Goal: Use online tool/utility: Utilize a website feature to perform a specific function

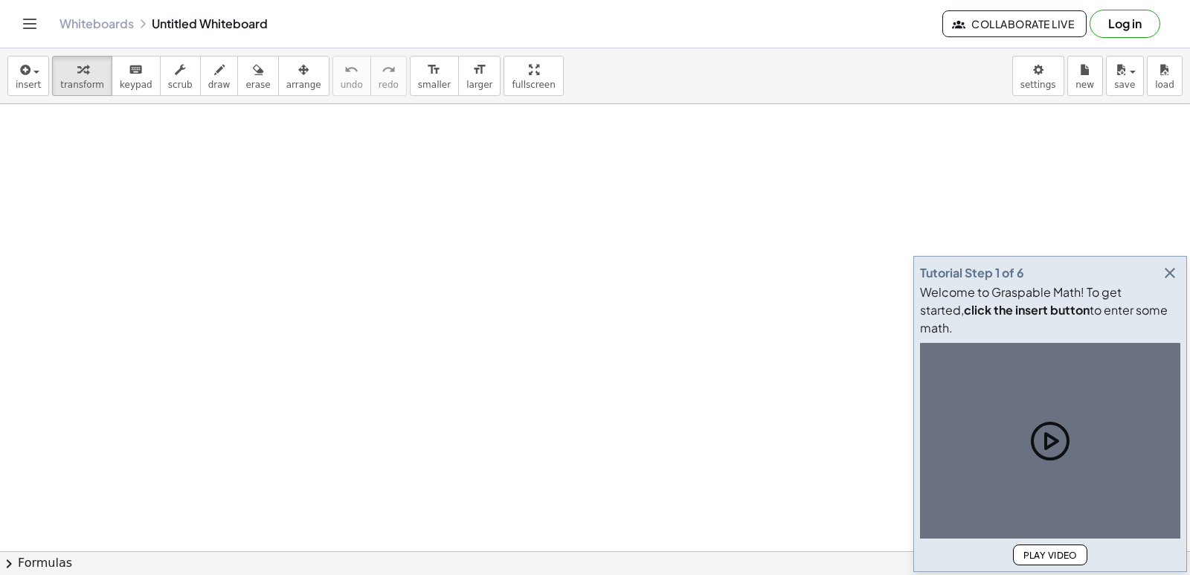
click at [1174, 282] on icon "button" at bounding box center [1170, 273] width 18 height 18
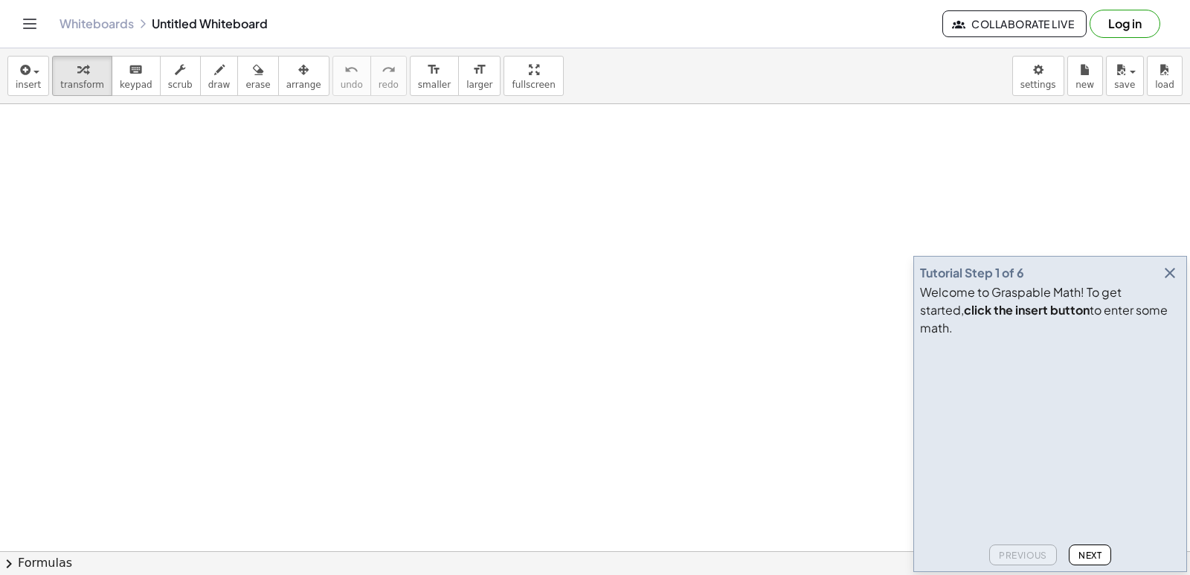
click at [1168, 282] on icon "button" at bounding box center [1170, 273] width 18 height 18
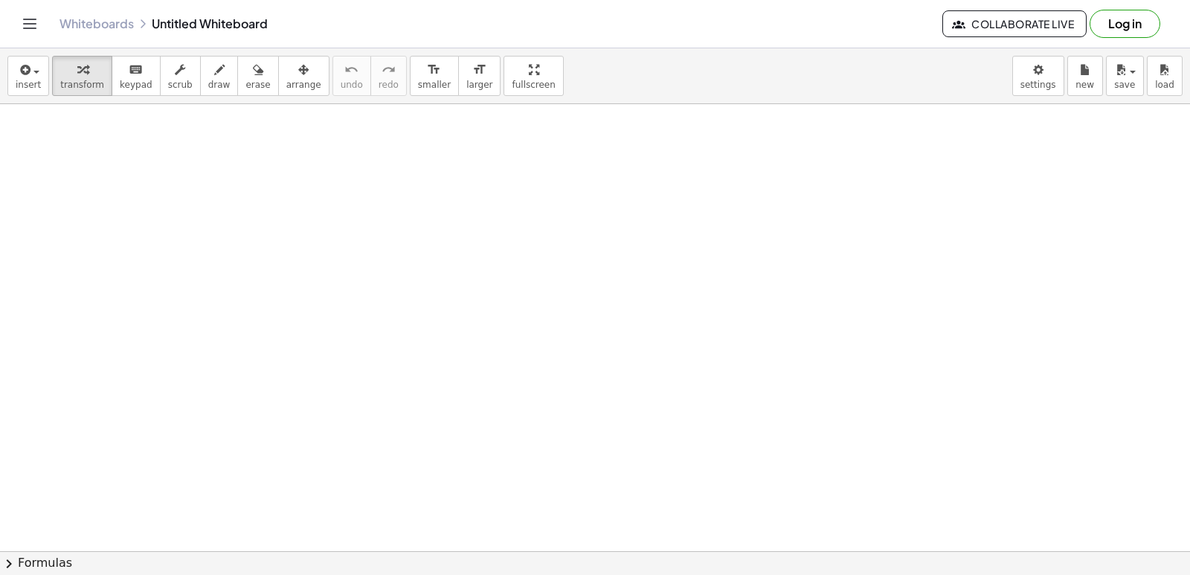
drag, startPoint x: 477, startPoint y: 298, endPoint x: 469, endPoint y: 300, distance: 7.8
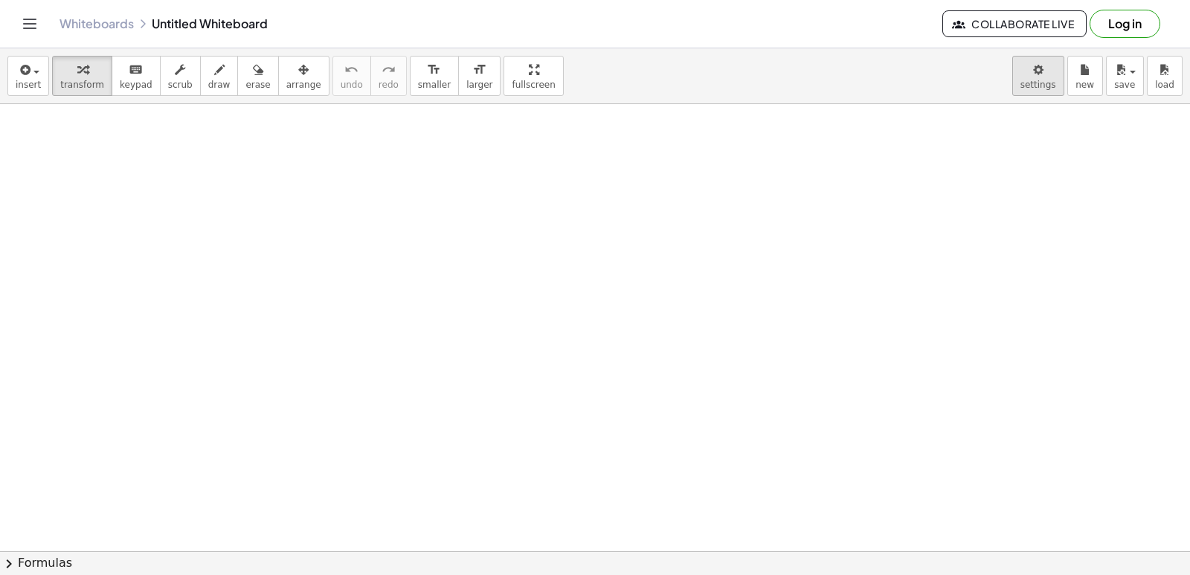
click at [1048, 86] on body "Graspable Math Activities Get Started Activity Bank Assigned Work Classes White…" at bounding box center [595, 287] width 1190 height 575
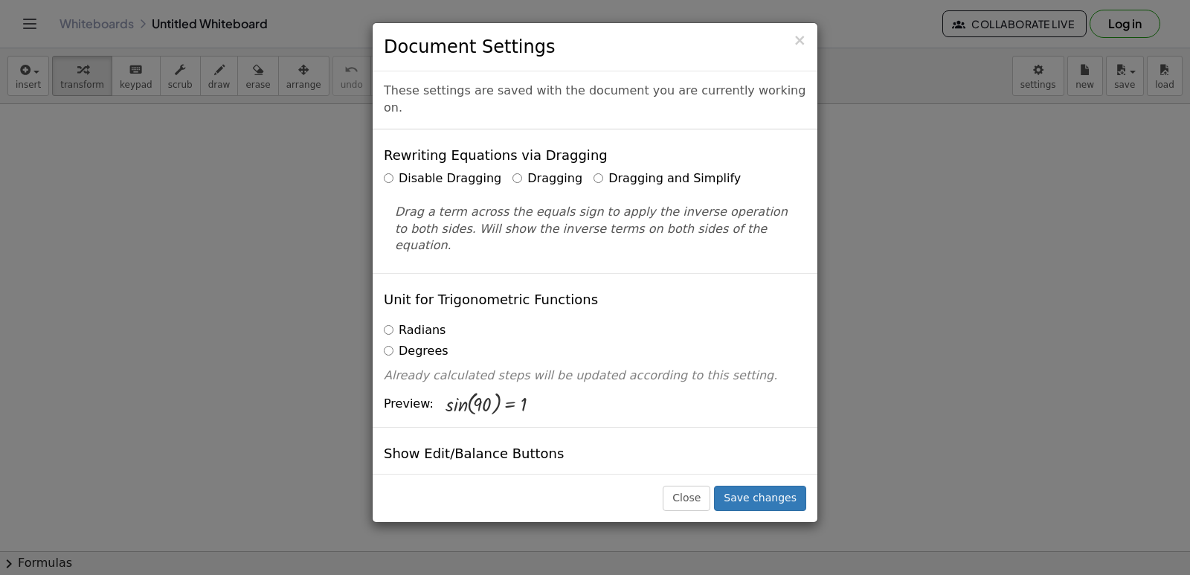
click at [929, 136] on div "× Document Settings These settings are saved with the document you are currentl…" at bounding box center [595, 287] width 1190 height 575
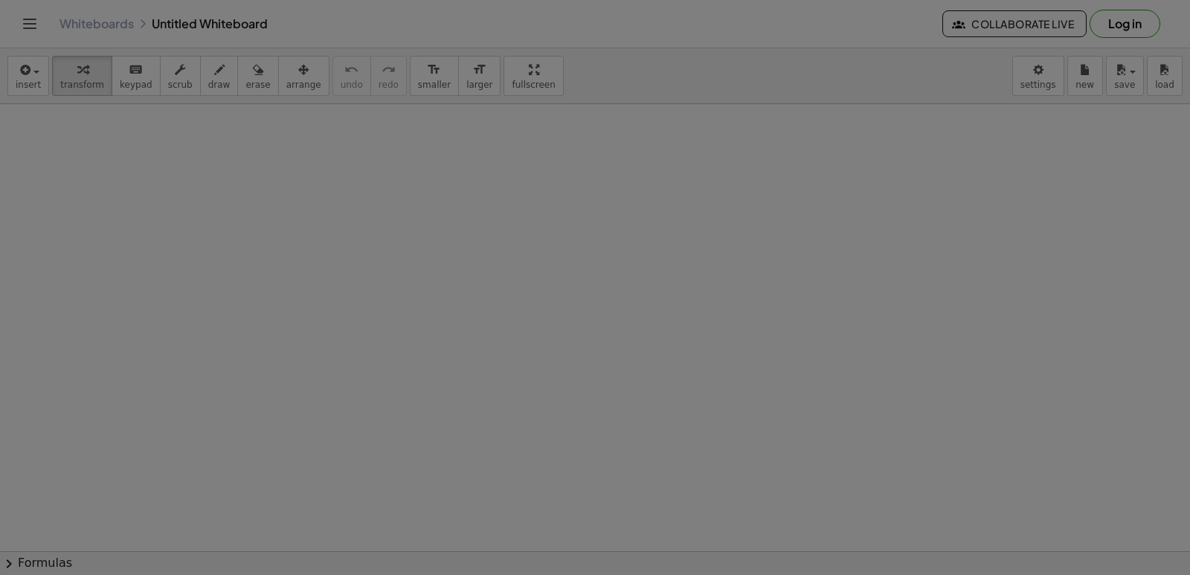
click at [918, 146] on div "× Document Settings These settings are saved with the document you are currentl…" at bounding box center [595, 287] width 1190 height 575
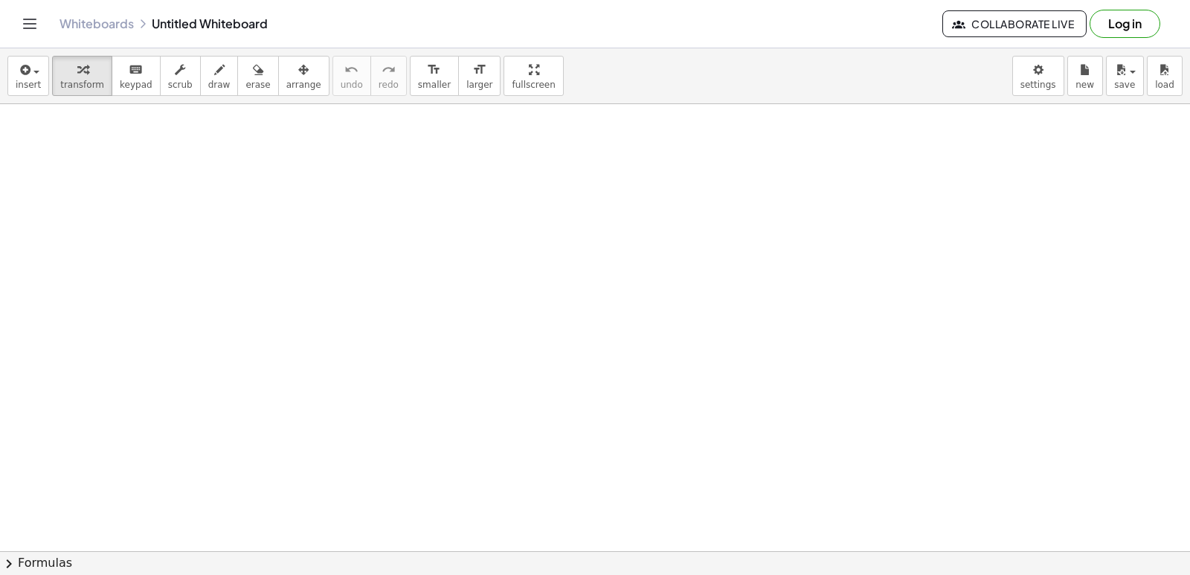
click at [893, 171] on div at bounding box center [595, 287] width 1190 height 575
click at [1028, 74] on body "Graspable Math Activities Get Started Activity Bank Assigned Work Classes White…" at bounding box center [595, 287] width 1190 height 575
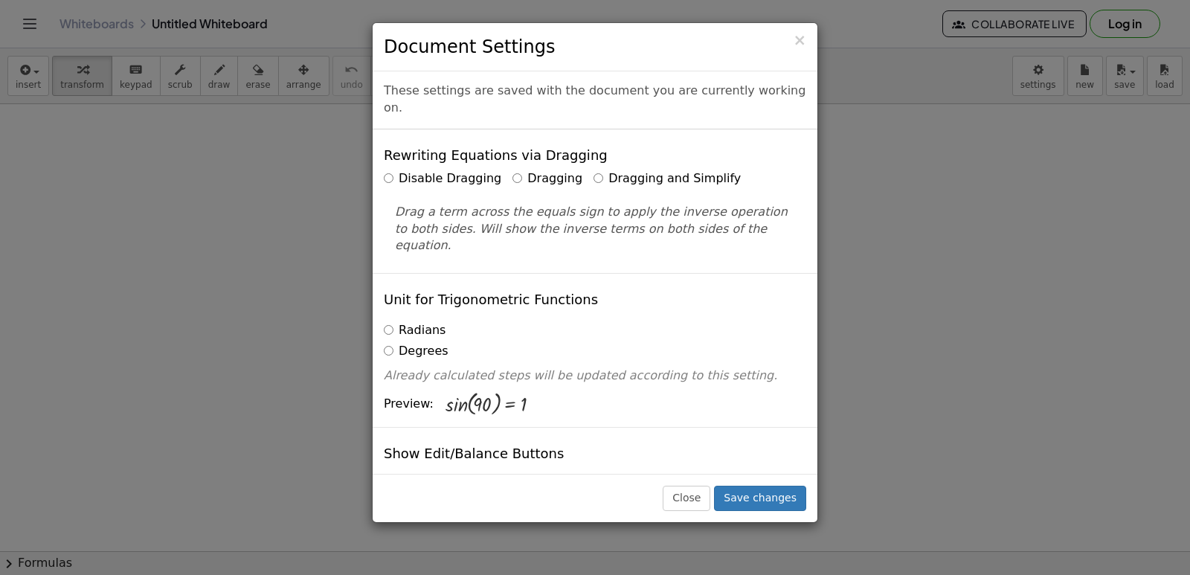
scroll to position [2529, 0]
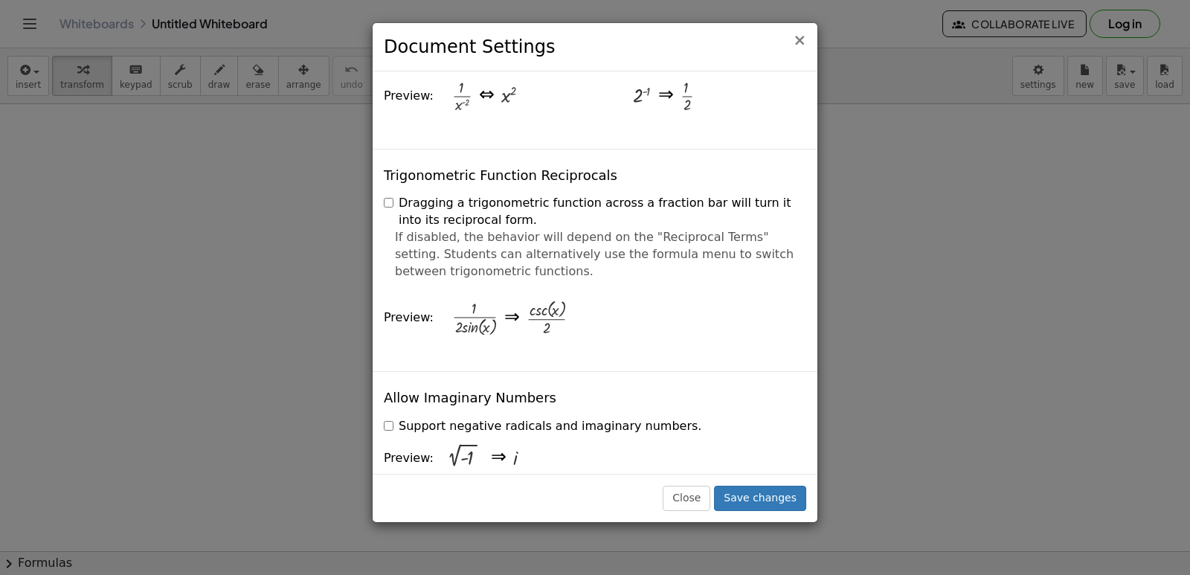
click at [801, 43] on span "×" at bounding box center [799, 40] width 13 height 18
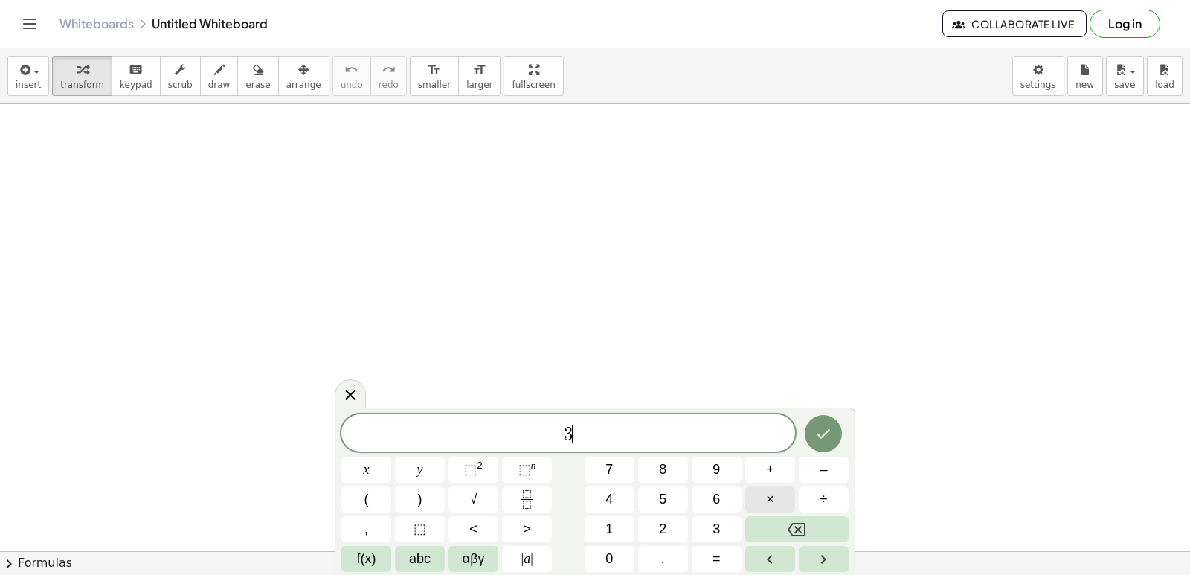
click at [758, 499] on button "×" at bounding box center [770, 499] width 50 height 26
click at [769, 504] on span "×" at bounding box center [770, 499] width 8 height 20
click at [783, 532] on button "Backspace" at bounding box center [796, 529] width 103 height 26
click at [772, 474] on span "+" at bounding box center [770, 470] width 8 height 20
click at [602, 477] on button "7" at bounding box center [609, 470] width 50 height 26
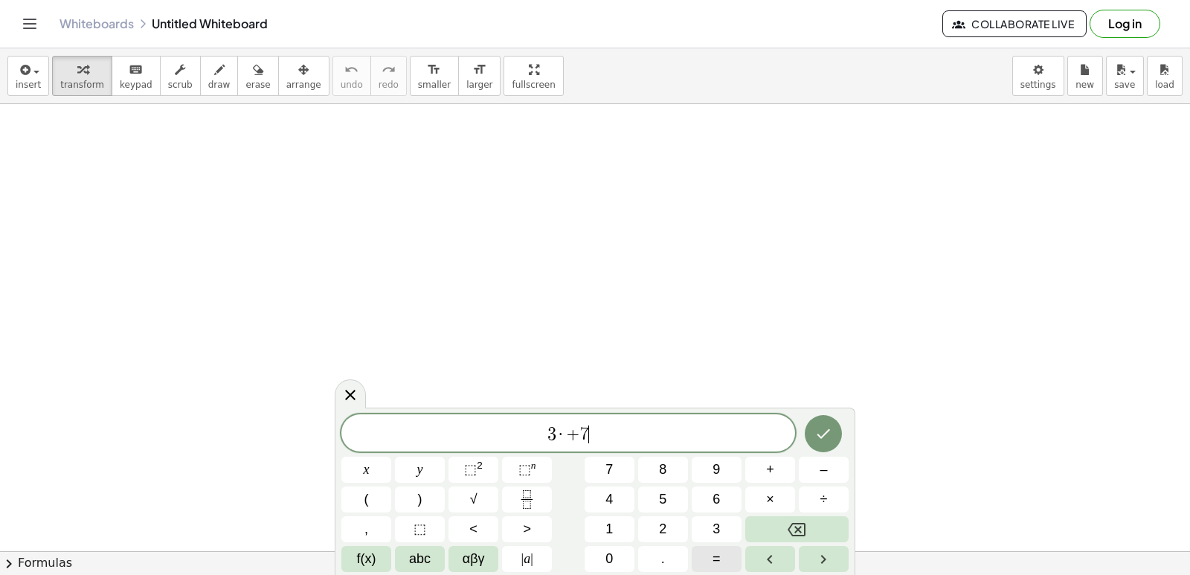
click at [698, 548] on button "=" at bounding box center [716, 559] width 50 height 26
click at [840, 474] on button "–" at bounding box center [824, 470] width 50 height 26
click at [617, 534] on button "1" at bounding box center [609, 529] width 50 height 26
click at [616, 497] on button "4" at bounding box center [609, 499] width 50 height 26
click at [812, 428] on button "Done" at bounding box center [823, 433] width 37 height 37
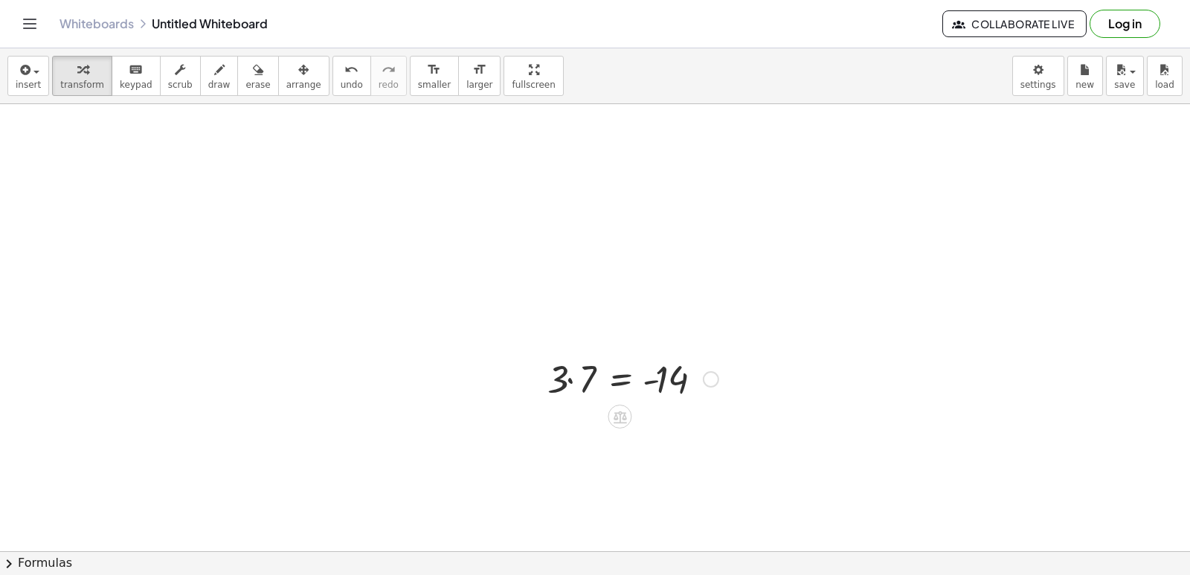
click at [570, 380] on div at bounding box center [633, 377] width 186 height 51
click at [584, 437] on div at bounding box center [633, 427] width 186 height 49
click at [671, 436] on div at bounding box center [633, 427] width 186 height 49
drag, startPoint x: 671, startPoint y: 436, endPoint x: 732, endPoint y: 431, distance: 61.1
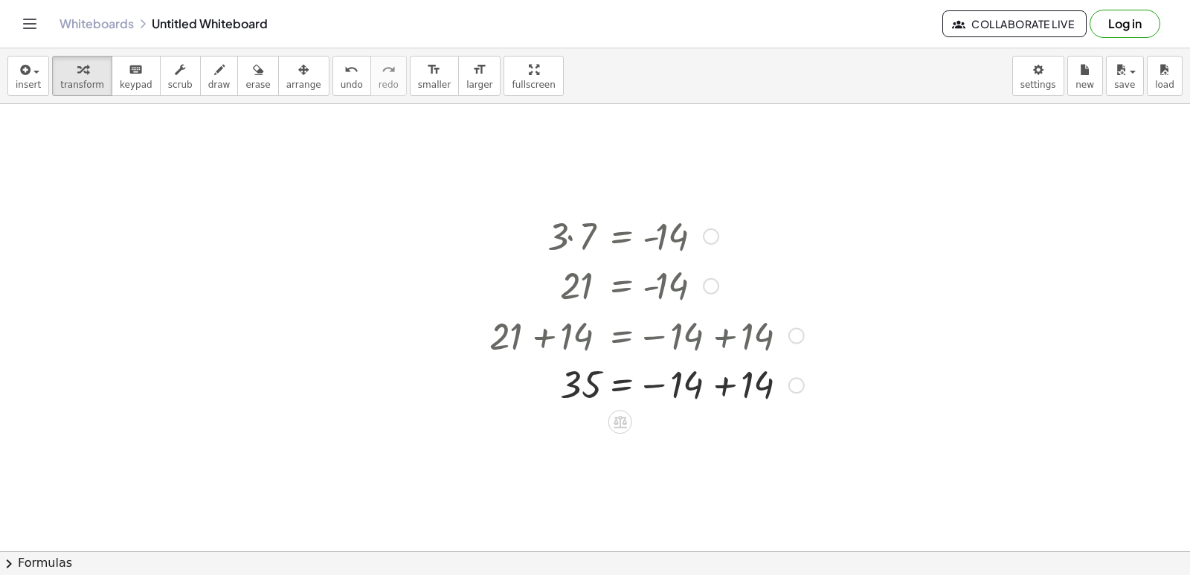
scroll to position [149, 0]
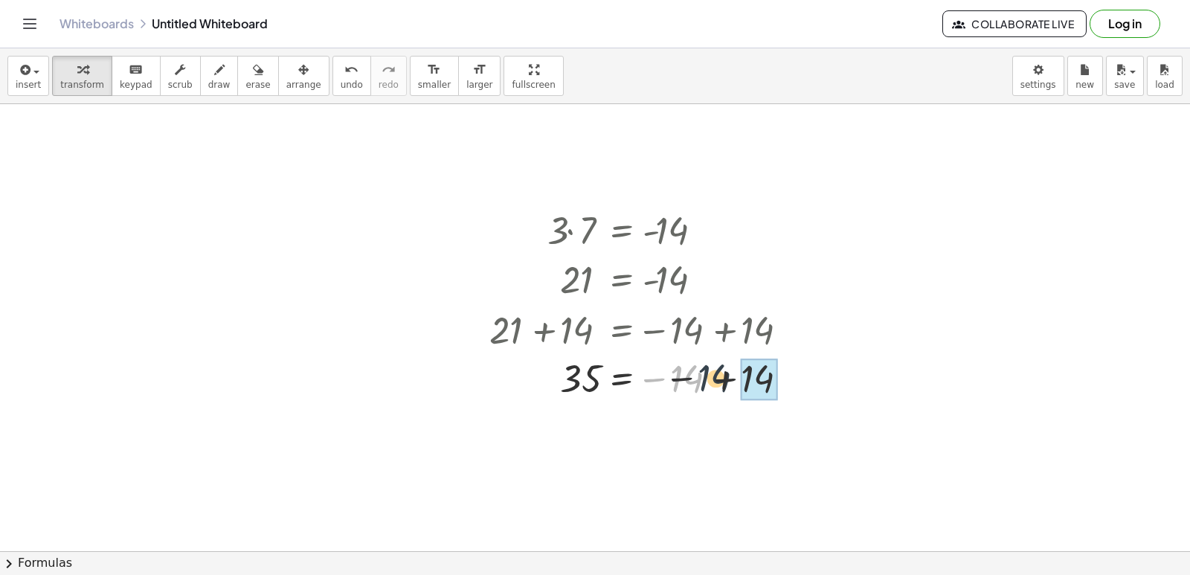
drag, startPoint x: 678, startPoint y: 378, endPoint x: 742, endPoint y: 376, distance: 64.0
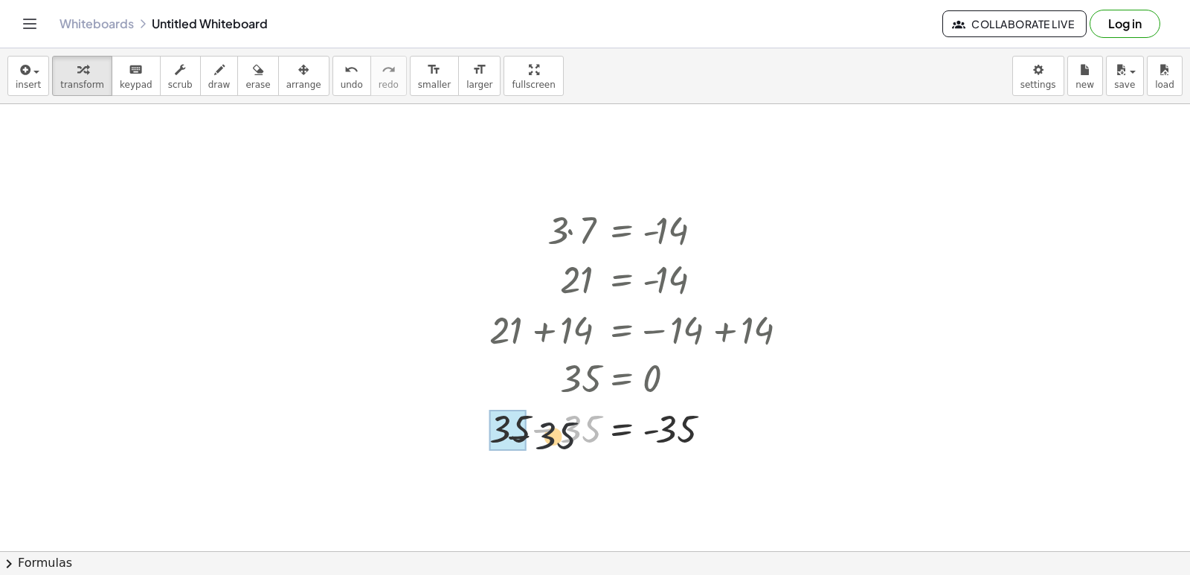
drag, startPoint x: 574, startPoint y: 429, endPoint x: 505, endPoint y: 437, distance: 69.6
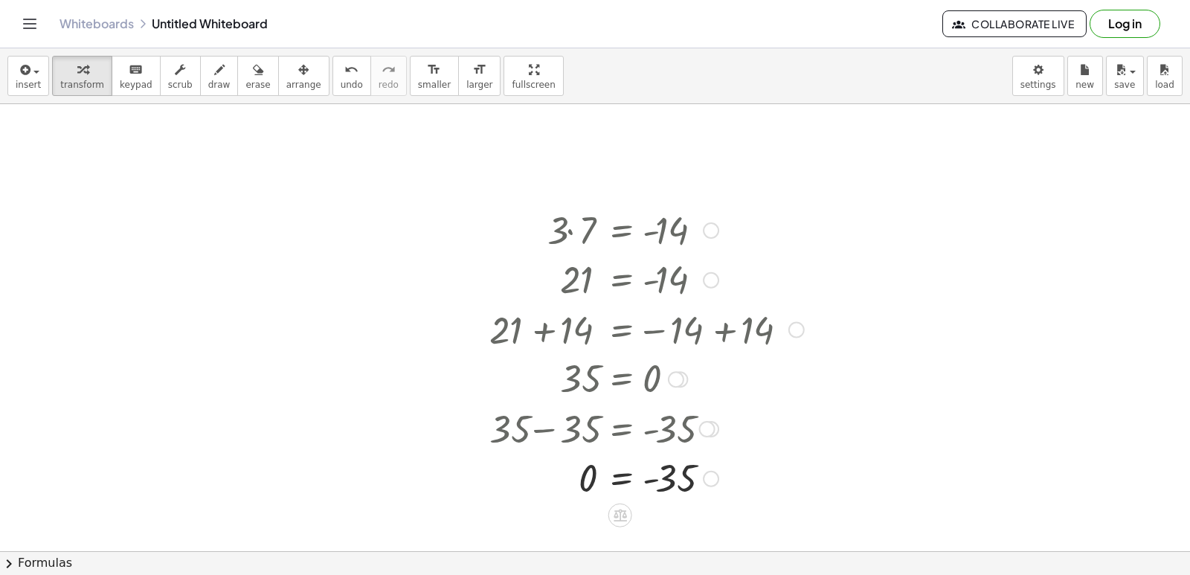
click at [523, 215] on div at bounding box center [646, 229] width 329 height 51
click at [533, 233] on div at bounding box center [646, 229] width 329 height 51
drag, startPoint x: 533, startPoint y: 233, endPoint x: 558, endPoint y: 263, distance: 38.6
click at [533, 235] on div at bounding box center [646, 229] width 329 height 51
click at [541, 245] on div at bounding box center [646, 229] width 329 height 51
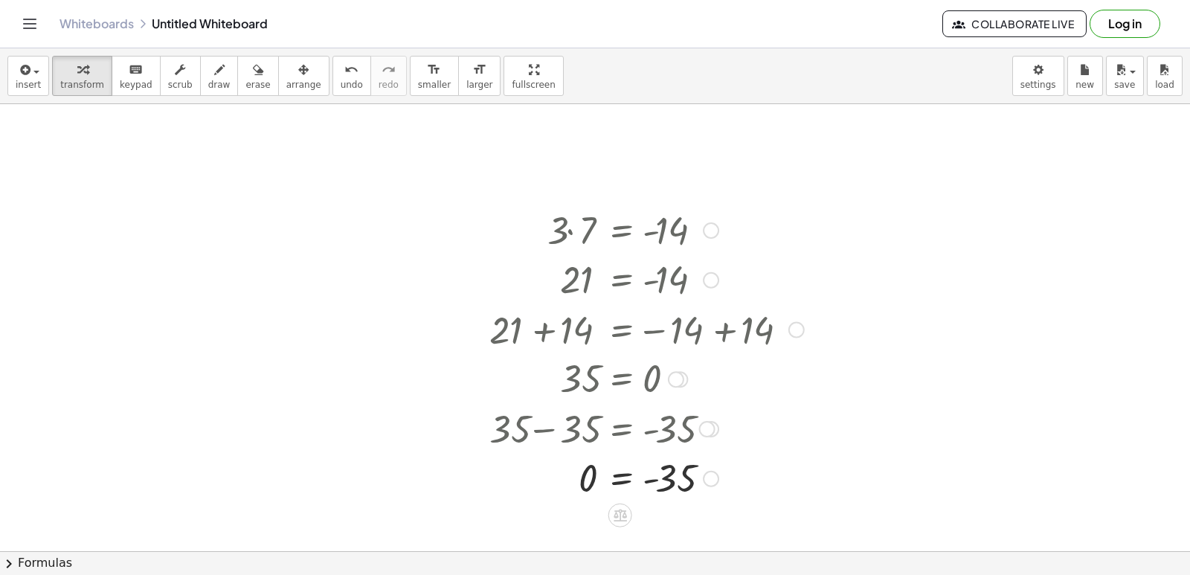
drag, startPoint x: 558, startPoint y: 263, endPoint x: 564, endPoint y: 219, distance: 45.0
click at [558, 258] on div at bounding box center [646, 278] width 329 height 49
drag, startPoint x: 564, startPoint y: 219, endPoint x: 576, endPoint y: 239, distance: 23.3
click at [573, 237] on div at bounding box center [646, 229] width 329 height 51
drag, startPoint x: 614, startPoint y: 455, endPoint x: 616, endPoint y: 515, distance: 60.2
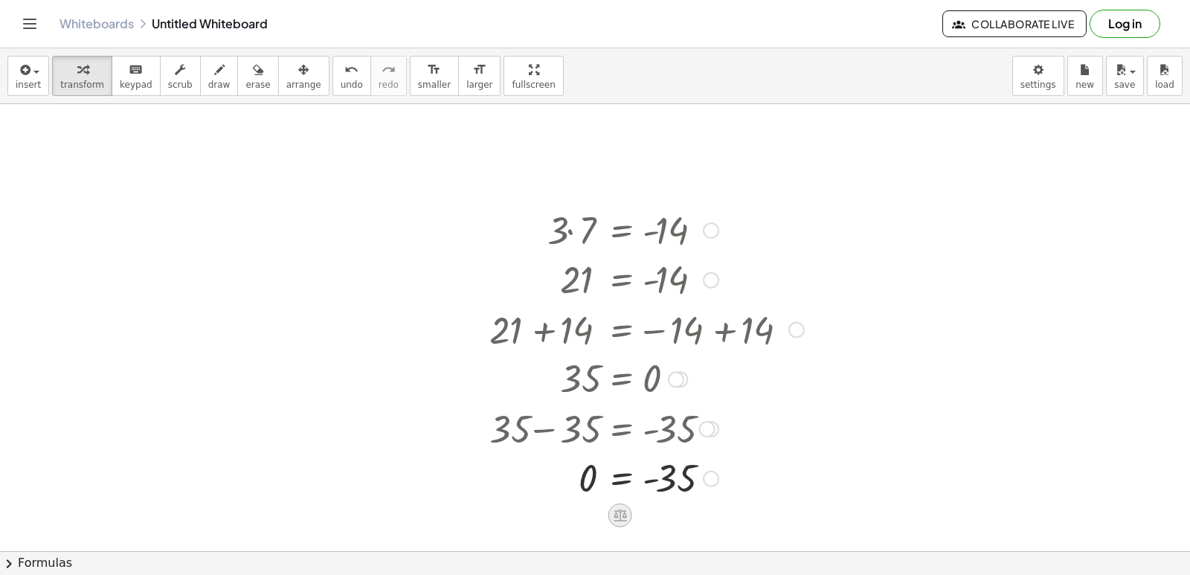
click at [620, 230] on div "· 3 · 7 = - 14 21 = - 14 + 21 + 14 = − 14 + 14 35 = − 14 + 14 35 = 0 + 35 − 35 …" at bounding box center [620, 230] width 0 height 0
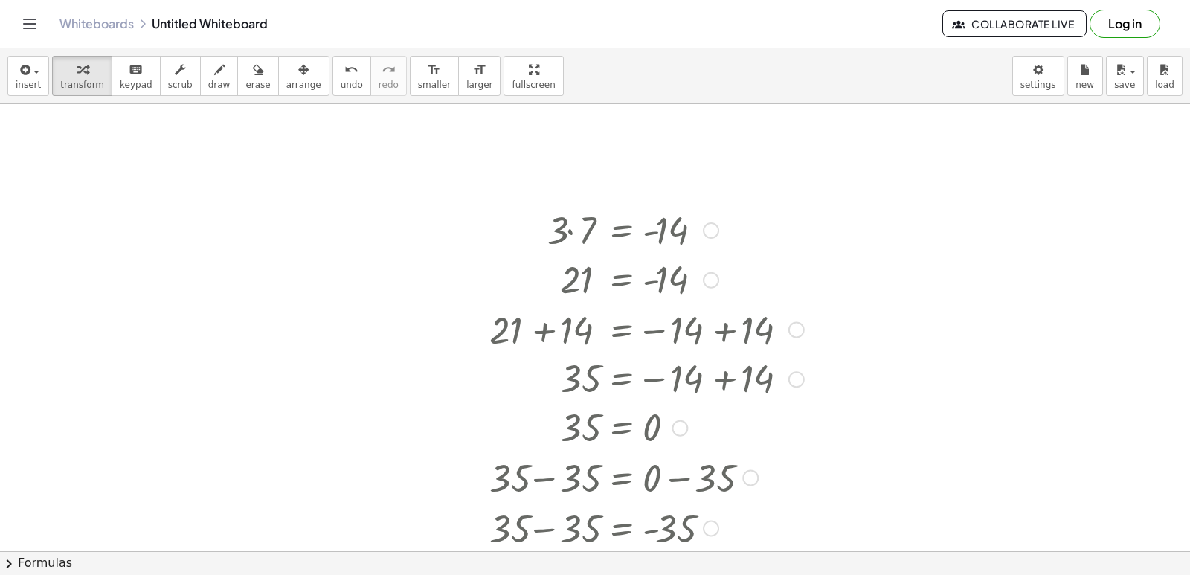
drag, startPoint x: 710, startPoint y: 428, endPoint x: 711, endPoint y: 604, distance: 175.5
click at [711, 574] on html "Graspable Math Activities Get Started Activity Bank Assigned Work Classes White…" at bounding box center [595, 287] width 1190 height 575
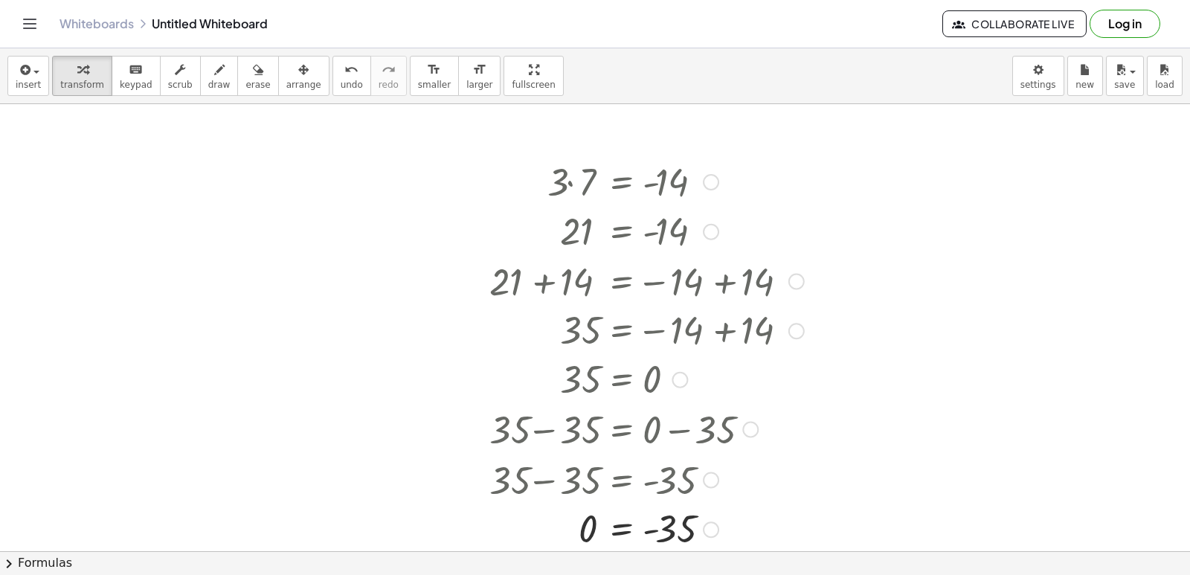
scroll to position [223, 0]
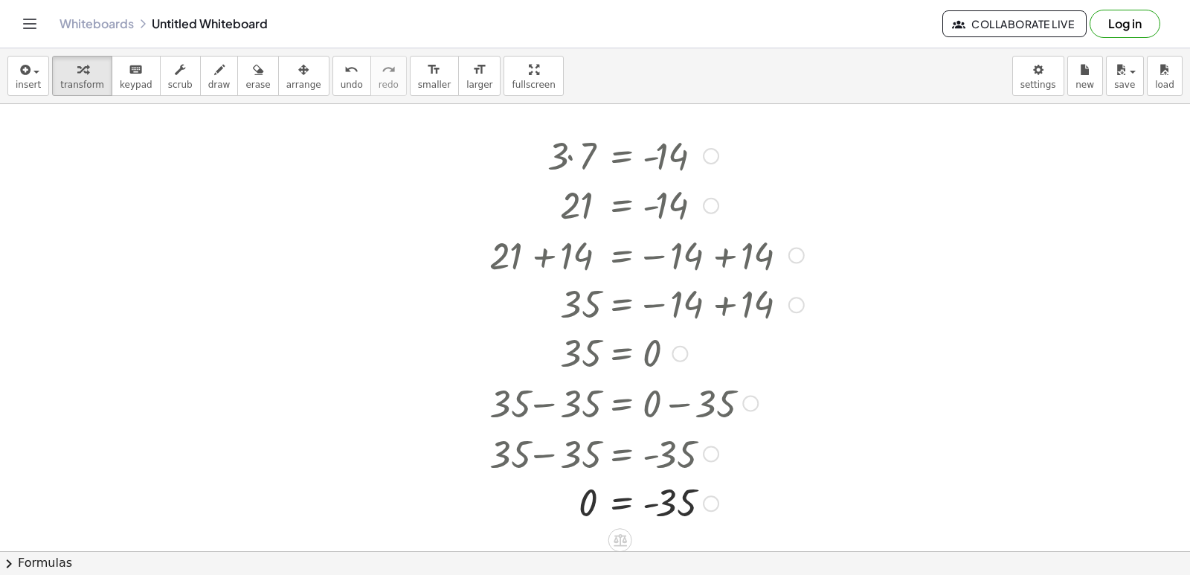
click at [523, 164] on div at bounding box center [646, 154] width 329 height 51
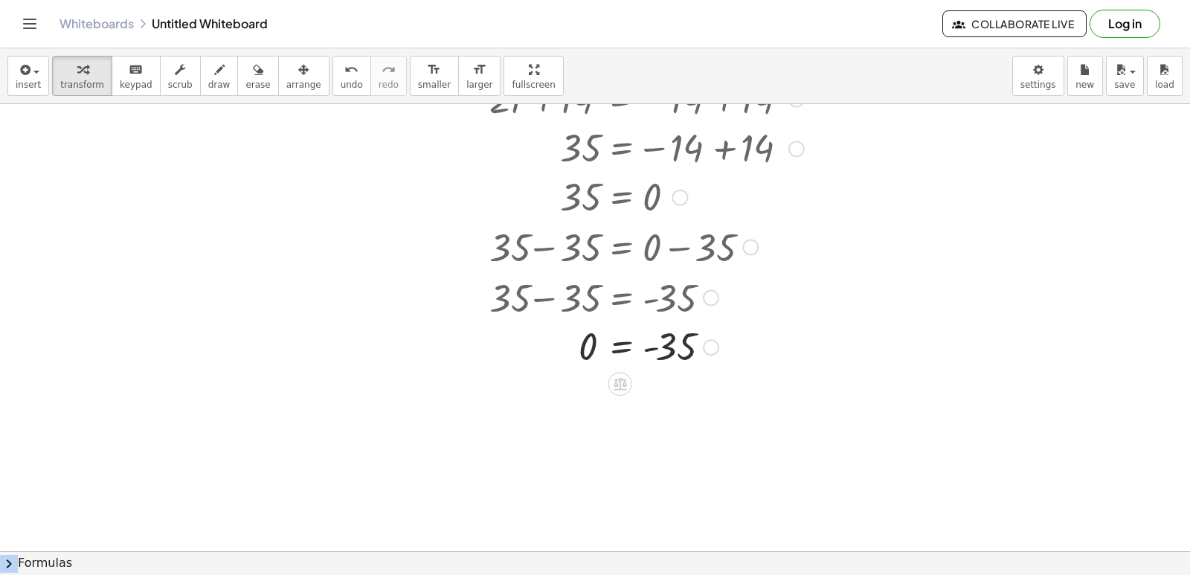
drag, startPoint x: 513, startPoint y: 167, endPoint x: 850, endPoint y: 474, distance: 455.8
click at [860, 506] on div "· 3 · 7 = - 14 21 = - 14 + 21 + 14 = − 14 + 14 35 = − 14 + 14 35 = 0 + 35 − 35 …" at bounding box center [595, 220] width 1190 height 990
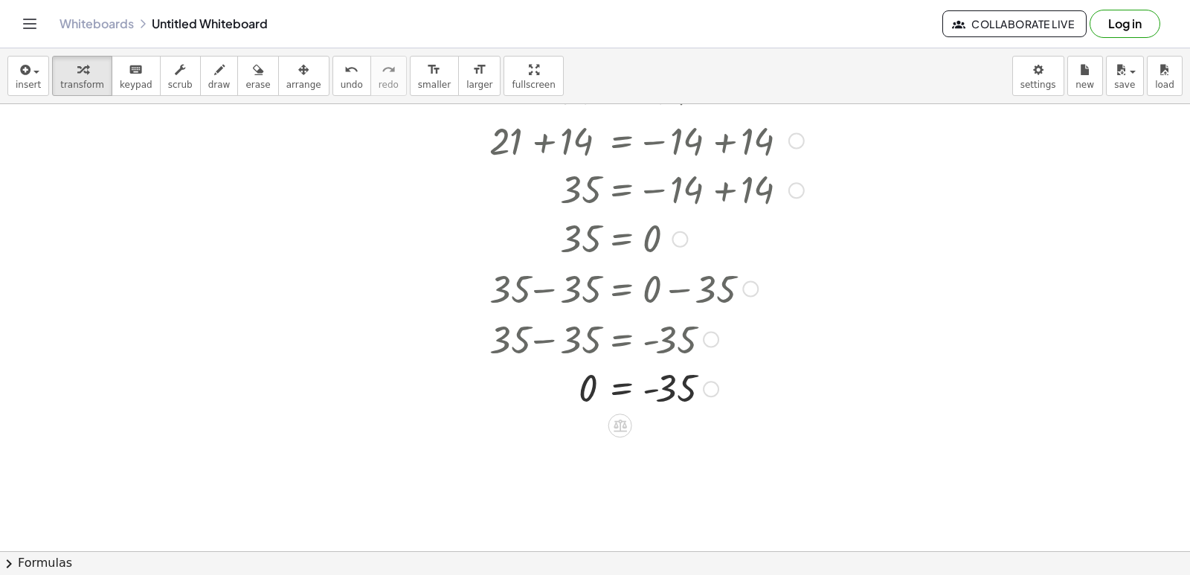
scroll to position [312, 0]
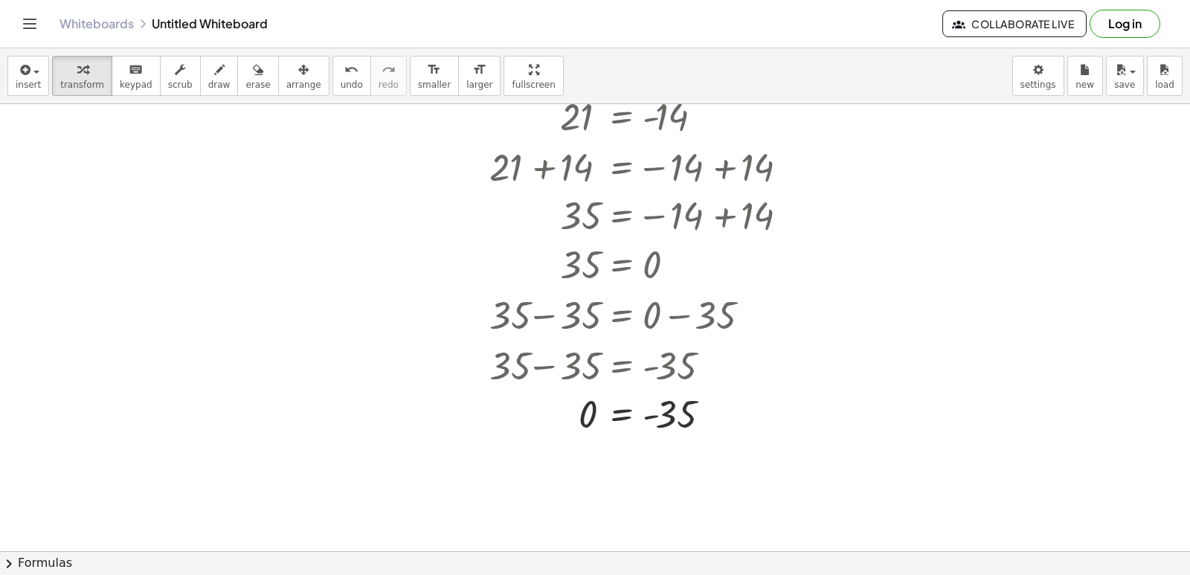
drag, startPoint x: 624, startPoint y: 451, endPoint x: 332, endPoint y: 260, distance: 348.7
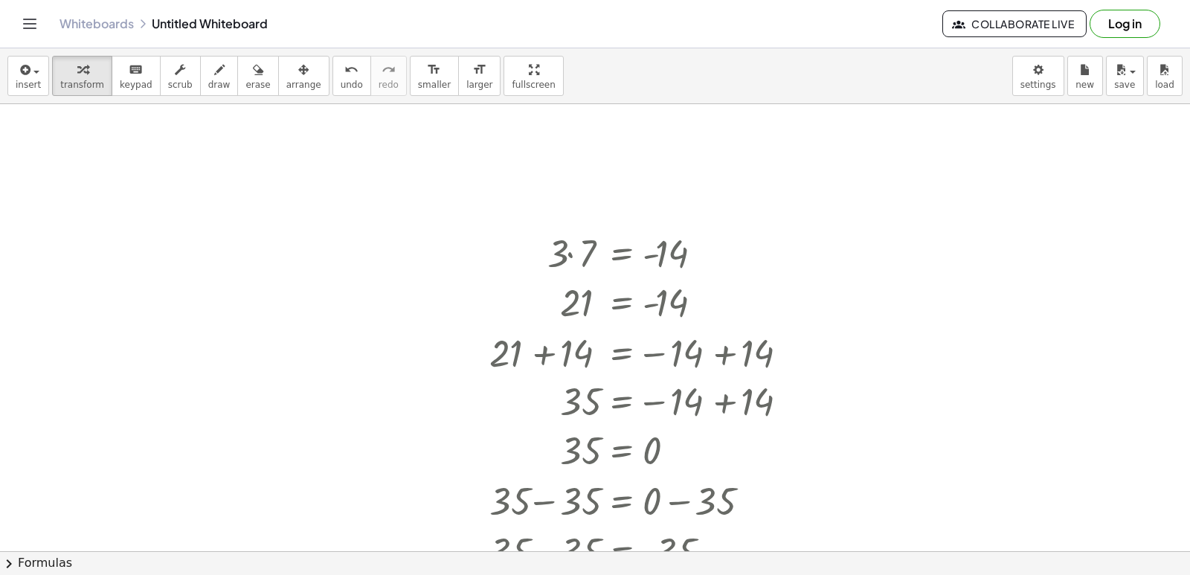
scroll to position [14, 0]
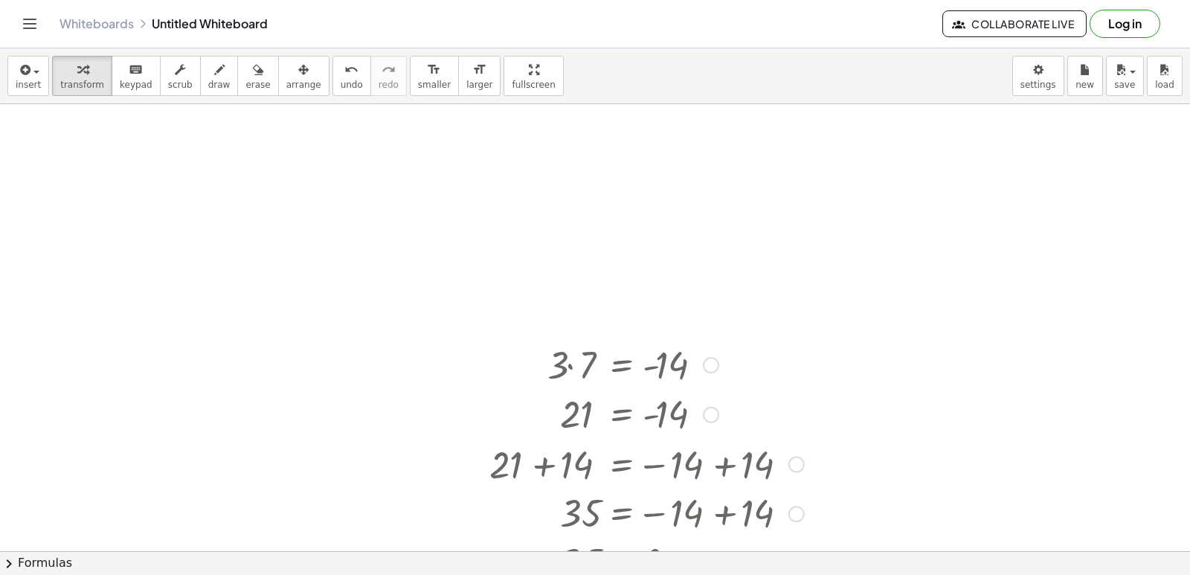
click at [560, 375] on div at bounding box center [646, 363] width 329 height 51
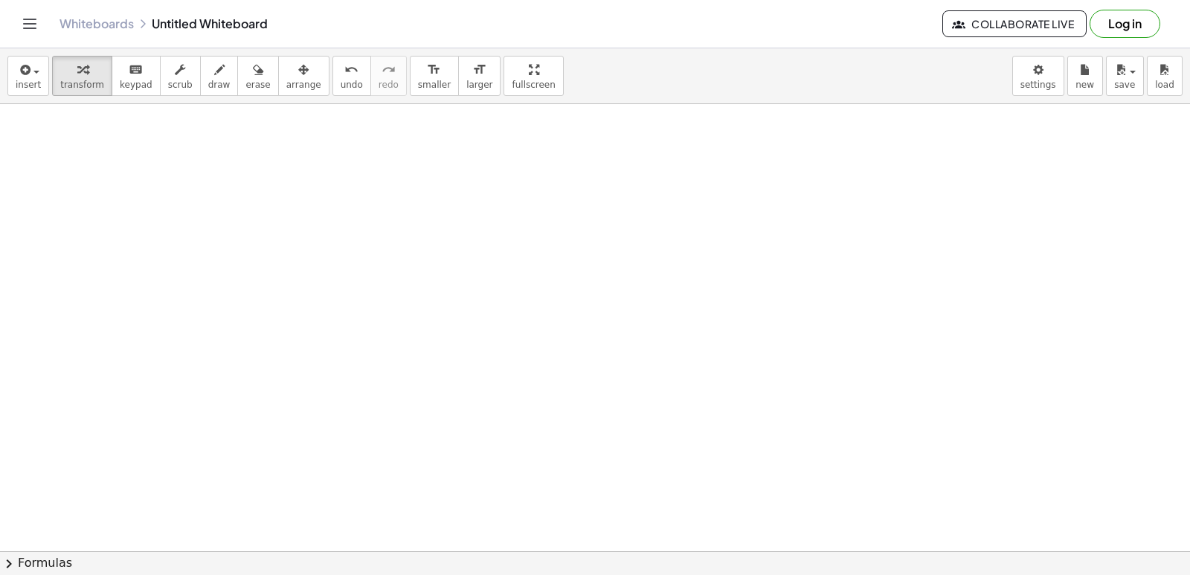
scroll to position [670, 0]
click at [458, 435] on div at bounding box center [595, 104] width 1190 height 1341
click at [491, 378] on div at bounding box center [595, 104] width 1190 height 1341
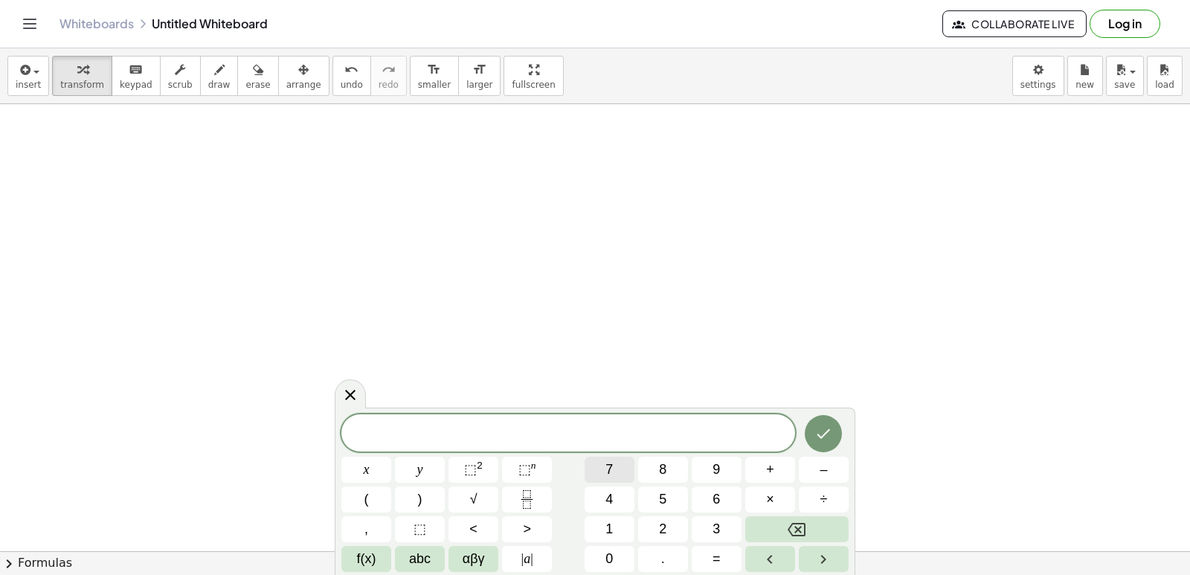
click at [623, 474] on button "7" at bounding box center [609, 470] width 50 height 26
click at [777, 493] on button "×" at bounding box center [770, 499] width 50 height 26
click at [787, 527] on button "Backspace" at bounding box center [796, 529] width 103 height 26
click at [374, 468] on button "x" at bounding box center [366, 470] width 50 height 26
click at [828, 472] on button "–" at bounding box center [824, 470] width 50 height 26
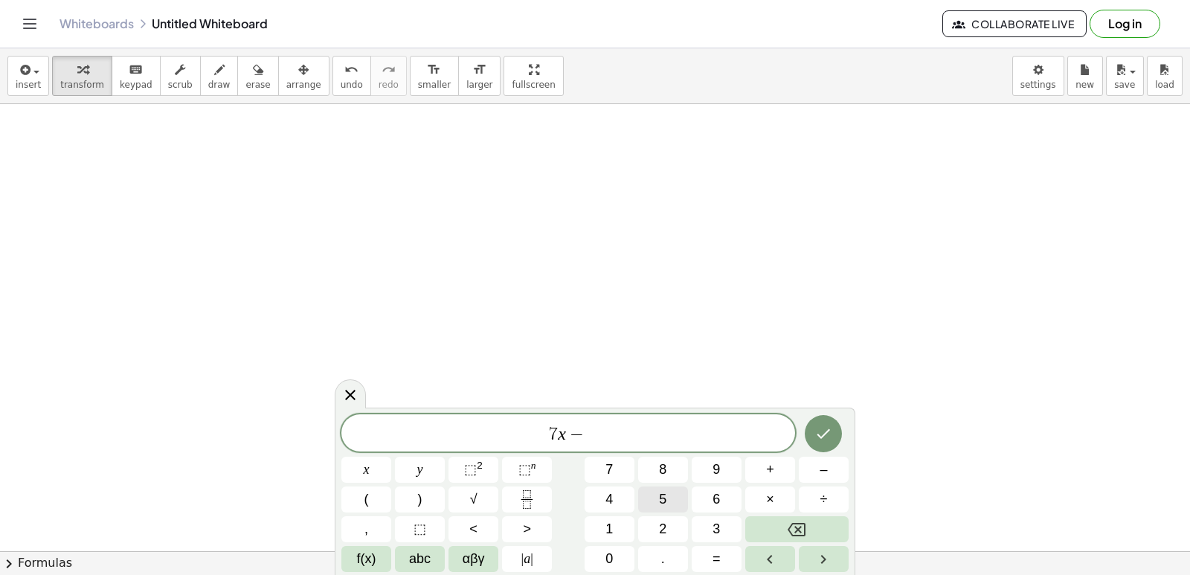
click at [648, 497] on button "5" at bounding box center [663, 499] width 50 height 26
click at [713, 565] on span "=" at bounding box center [716, 559] width 8 height 20
click at [699, 525] on button "3" at bounding box center [716, 529] width 50 height 26
click at [607, 473] on span "7" at bounding box center [608, 470] width 7 height 20
click at [834, 429] on button "Done" at bounding box center [823, 433] width 37 height 37
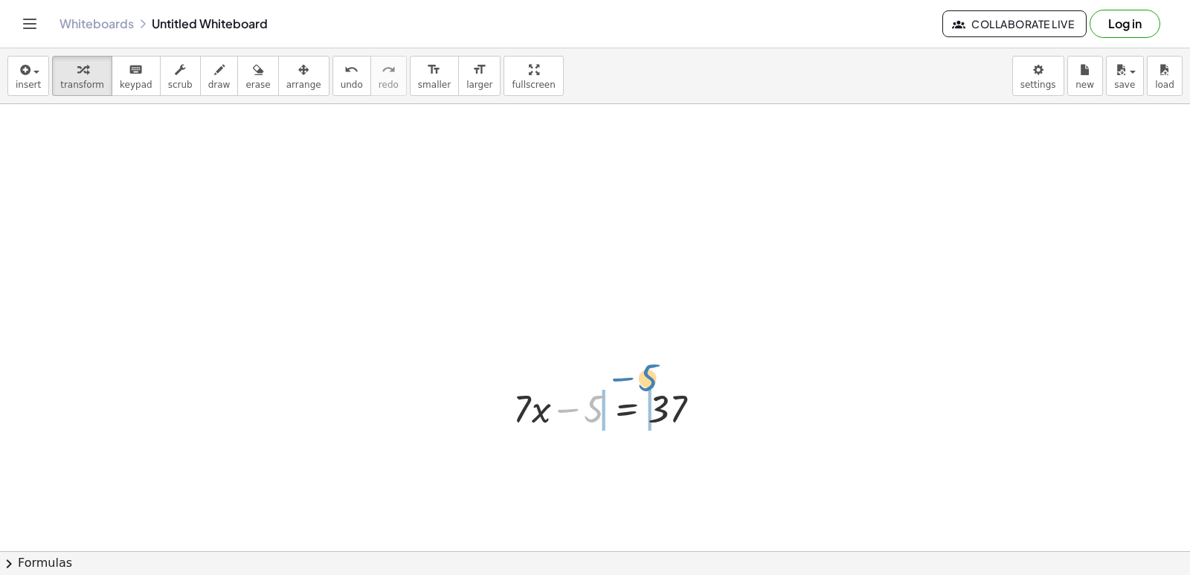
drag, startPoint x: 566, startPoint y: 378, endPoint x: 559, endPoint y: 397, distance: 20.5
click at [559, 397] on div at bounding box center [612, 407] width 213 height 51
drag, startPoint x: 520, startPoint y: 407, endPoint x: 581, endPoint y: 407, distance: 60.2
click at [581, 407] on div at bounding box center [612, 407] width 213 height 51
drag, startPoint x: 598, startPoint y: 404, endPoint x: 544, endPoint y: 486, distance: 97.8
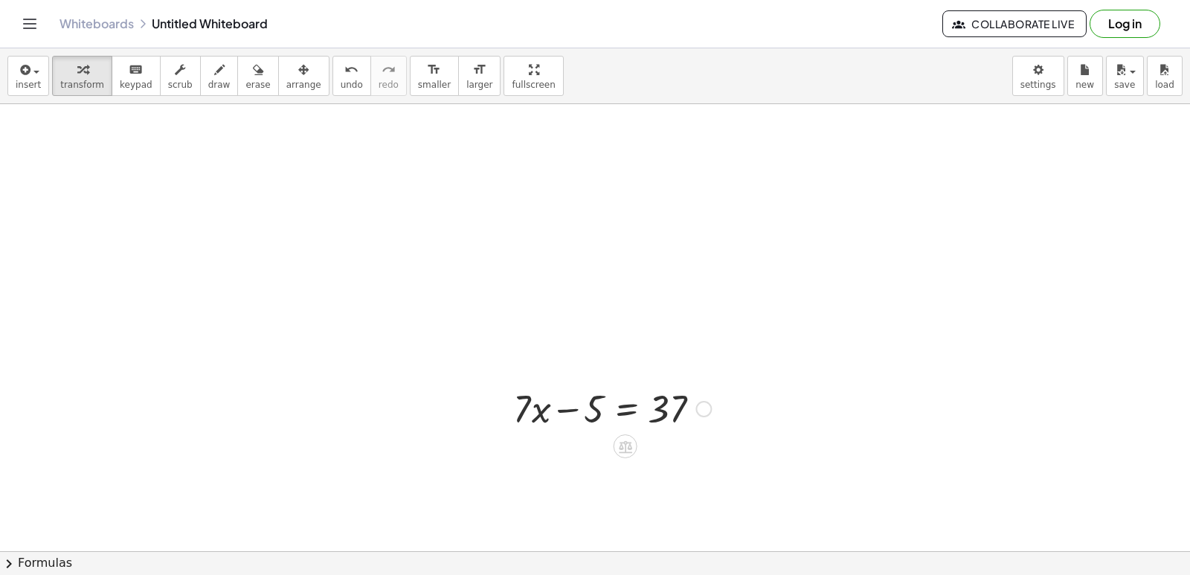
click at [540, 405] on div at bounding box center [612, 407] width 213 height 51
click at [691, 460] on div "· 3 · 7 = - 14 21 = - 14 + 21 + 14 = − 14 + 14 35 = − 14 + 14 35 = 0 + 35 − 35 …" at bounding box center [595, 104] width 1190 height 1341
click at [541, 80] on div at bounding box center [646, 55] width 329 height 49
click at [544, 433] on div at bounding box center [612, 407] width 213 height 51
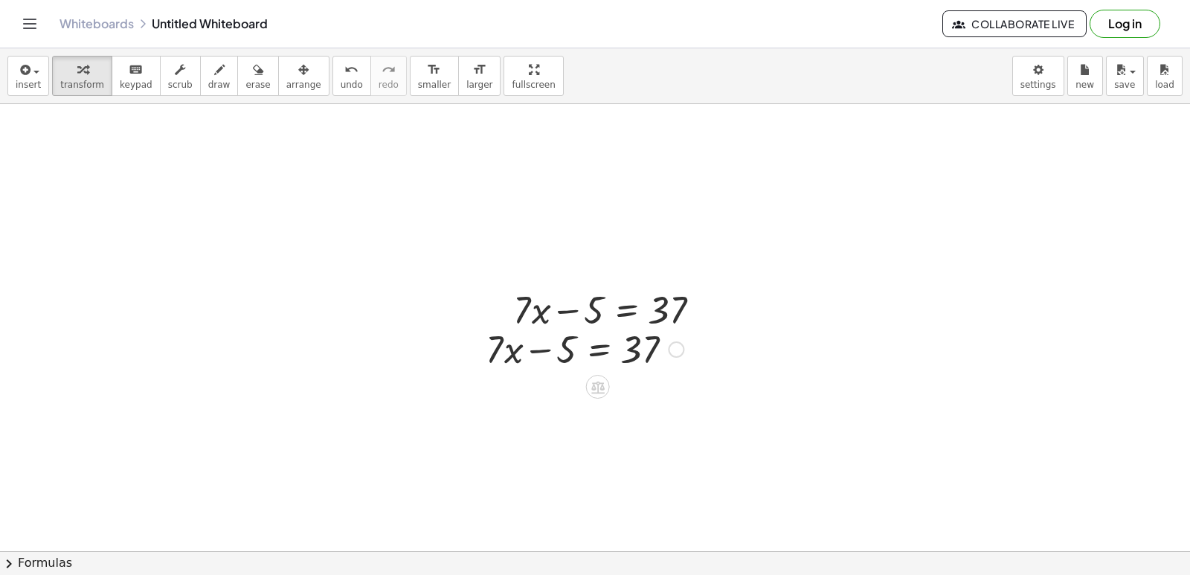
scroll to position [819, 0]
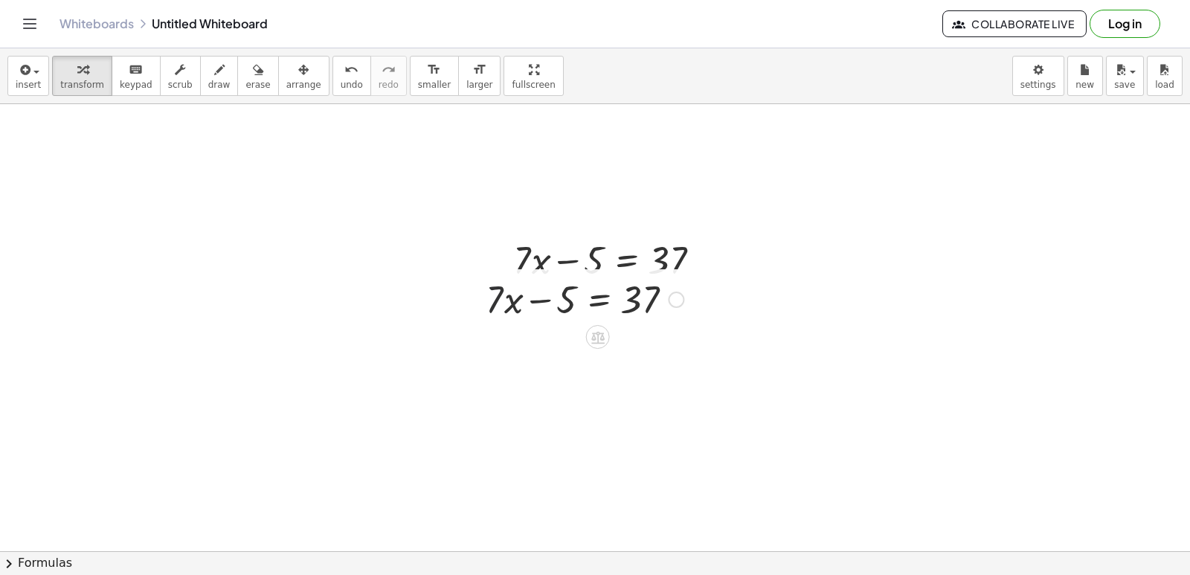
drag, startPoint x: 495, startPoint y: 304, endPoint x: 568, endPoint y: 303, distance: 72.9
click at [573, 301] on div at bounding box center [584, 298] width 213 height 51
drag, startPoint x: 490, startPoint y: 349, endPoint x: 651, endPoint y: 351, distance: 160.6
click at [651, 351] on div at bounding box center [568, 348] width 246 height 51
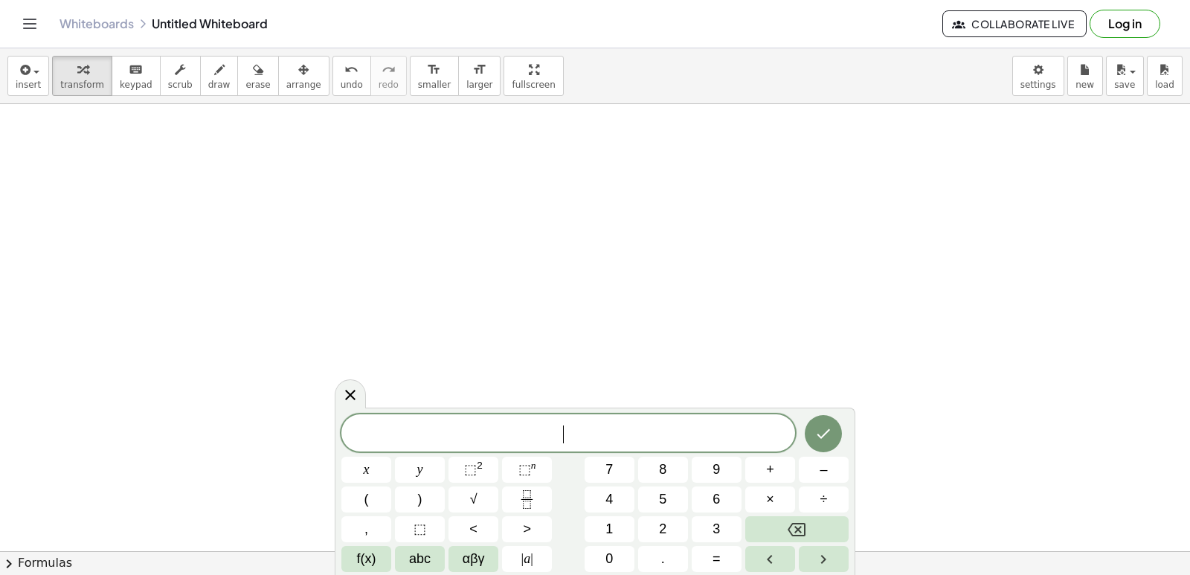
scroll to position [1191, 0]
click at [729, 507] on button "6" at bounding box center [716, 499] width 50 height 26
click at [379, 475] on button "x" at bounding box center [366, 470] width 50 height 26
click at [761, 477] on button "+" at bounding box center [770, 470] width 50 height 26
click at [424, 474] on button "y" at bounding box center [420, 470] width 50 height 26
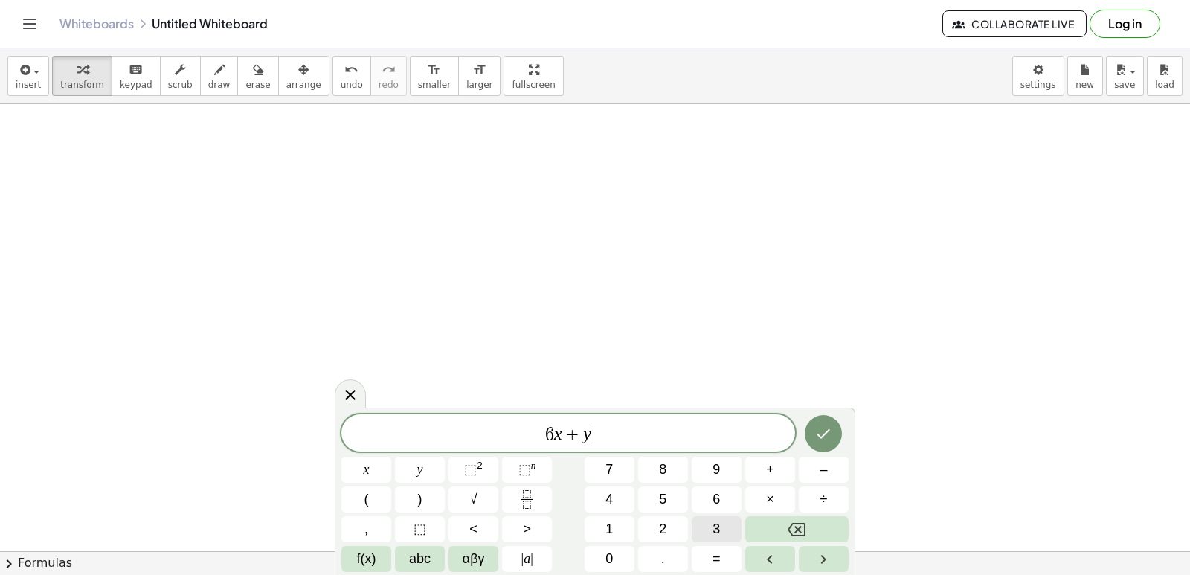
click at [715, 554] on span "=" at bounding box center [716, 559] width 8 height 20
click at [713, 560] on span "=" at bounding box center [716, 559] width 8 height 20
click at [724, 553] on button "=" at bounding box center [716, 559] width 50 height 26
click at [752, 519] on button "Backspace" at bounding box center [796, 529] width 103 height 26
click at [642, 502] on button "5" at bounding box center [663, 499] width 50 height 26
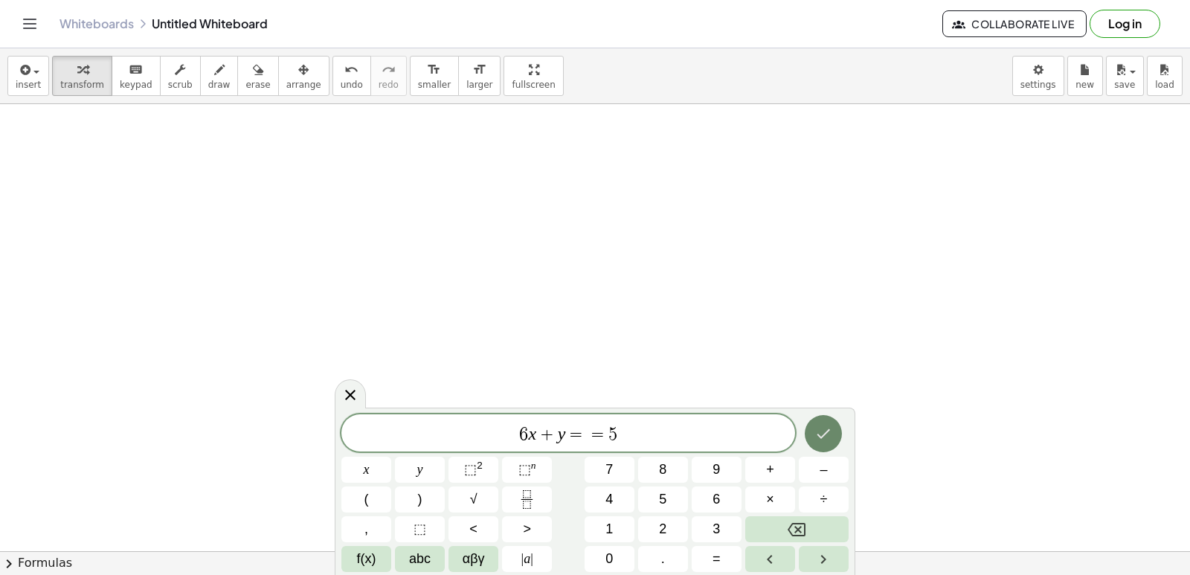
click at [818, 433] on icon "Done" at bounding box center [823, 434] width 18 height 18
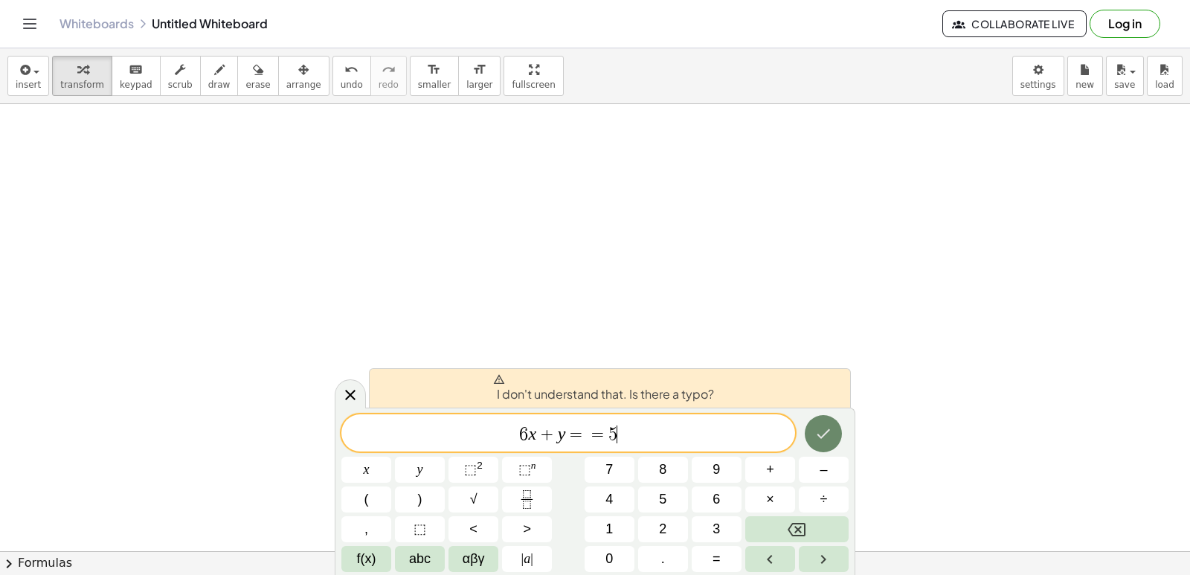
click at [829, 442] on icon "Done" at bounding box center [823, 434] width 18 height 18
click at [597, 439] on span "=" at bounding box center [598, 434] width 22 height 18
click at [754, 529] on button "Backspace" at bounding box center [796, 529] width 103 height 26
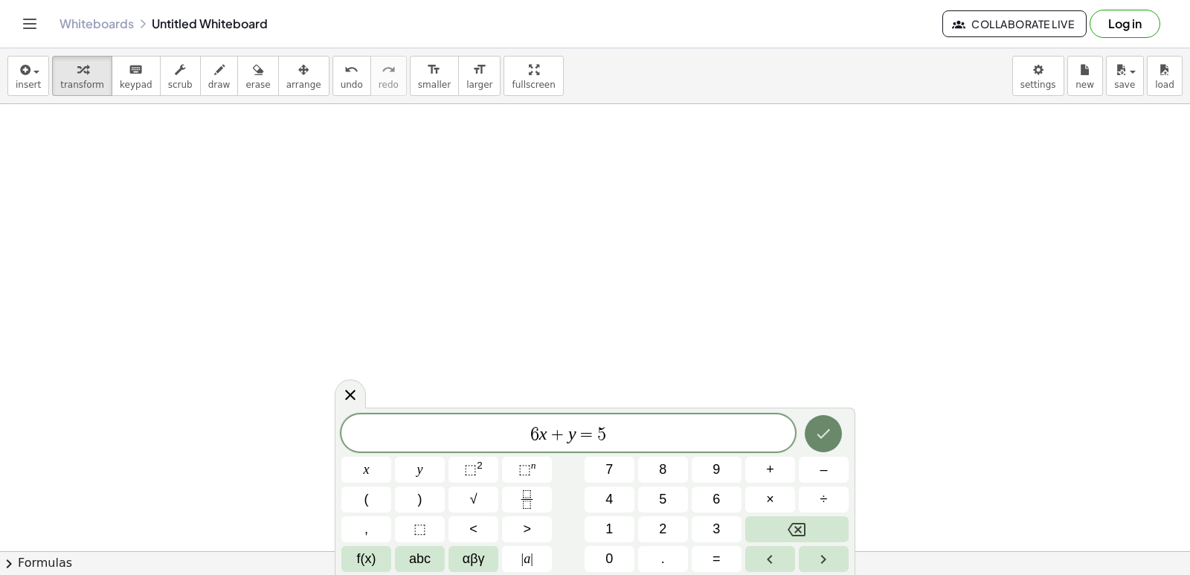
click at [817, 444] on button "Done" at bounding box center [823, 433] width 37 height 37
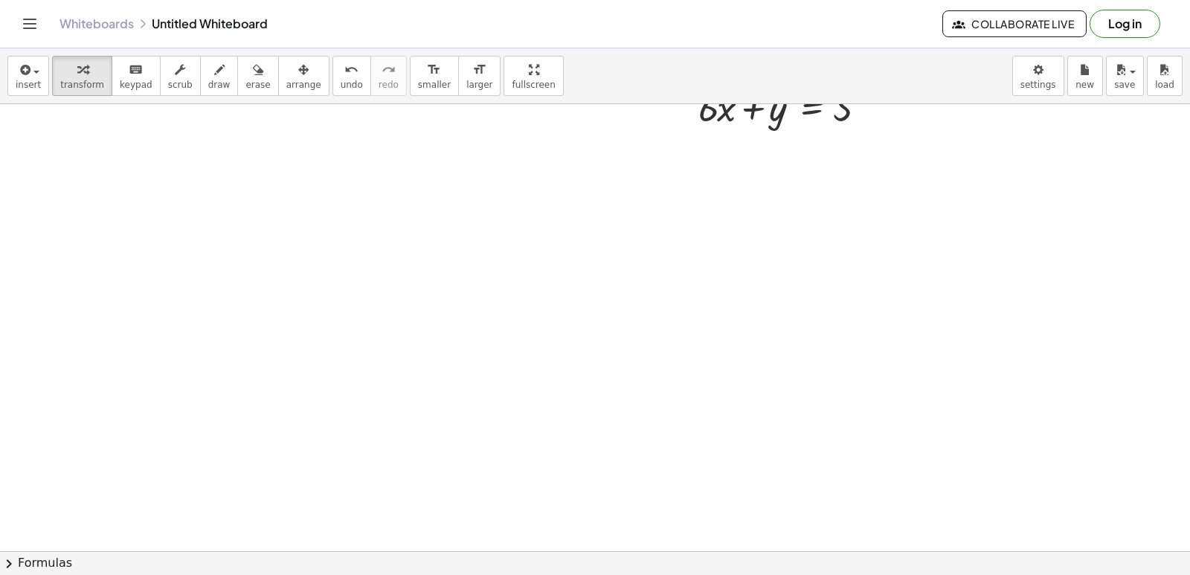
scroll to position [1117, 0]
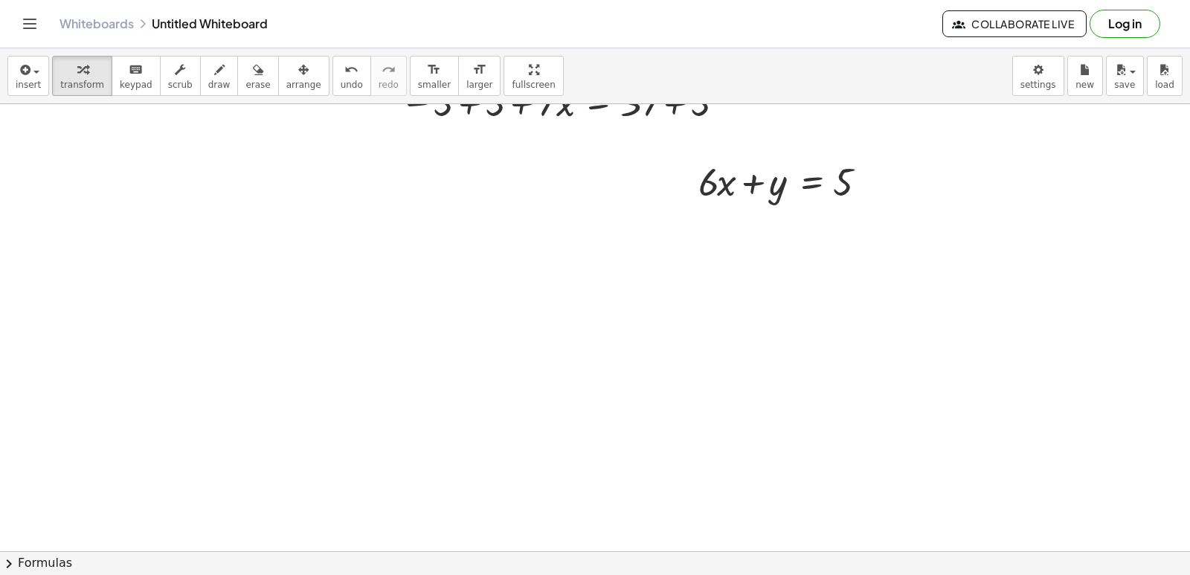
click at [691, 180] on div at bounding box center [687, 181] width 22 height 58
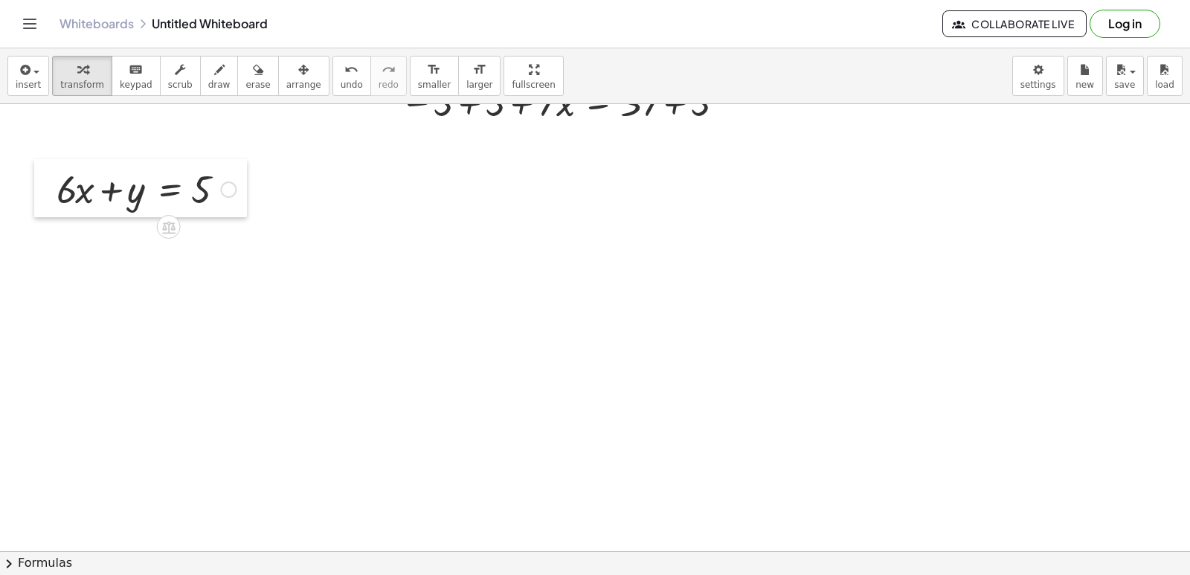
drag, startPoint x: 691, startPoint y: 180, endPoint x: 49, endPoint y: 187, distance: 641.7
click at [49, 187] on div at bounding box center [45, 188] width 22 height 58
drag, startPoint x: 59, startPoint y: 196, endPoint x: 100, endPoint y: 200, distance: 40.4
click at [100, 200] on div at bounding box center [146, 188] width 194 height 51
drag, startPoint x: 129, startPoint y: 241, endPoint x: 209, endPoint y: 242, distance: 80.3
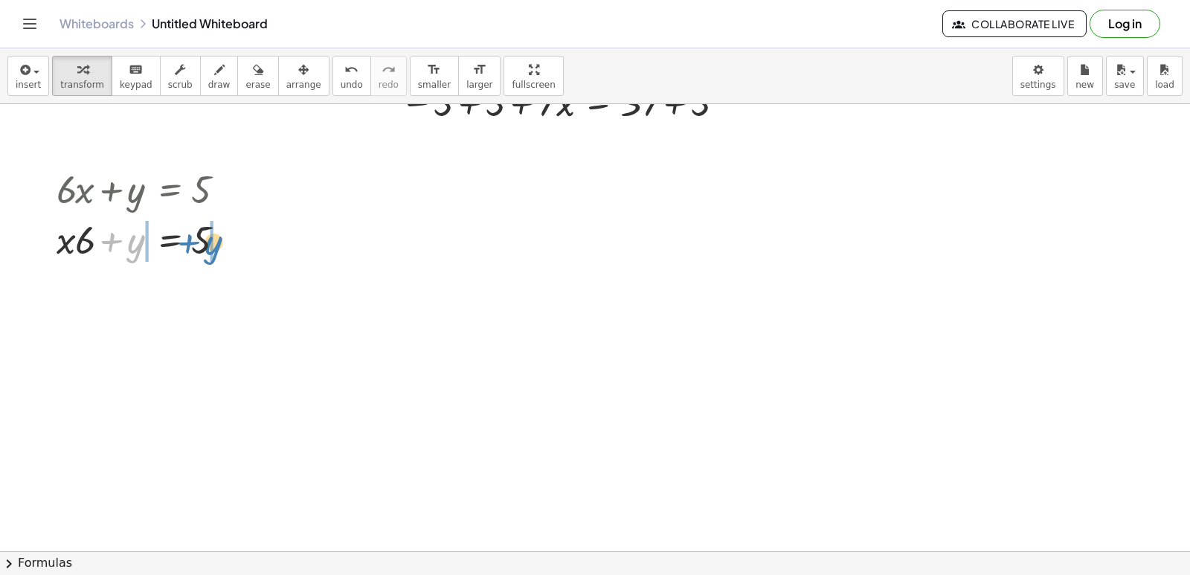
click at [209, 242] on div at bounding box center [146, 238] width 194 height 51
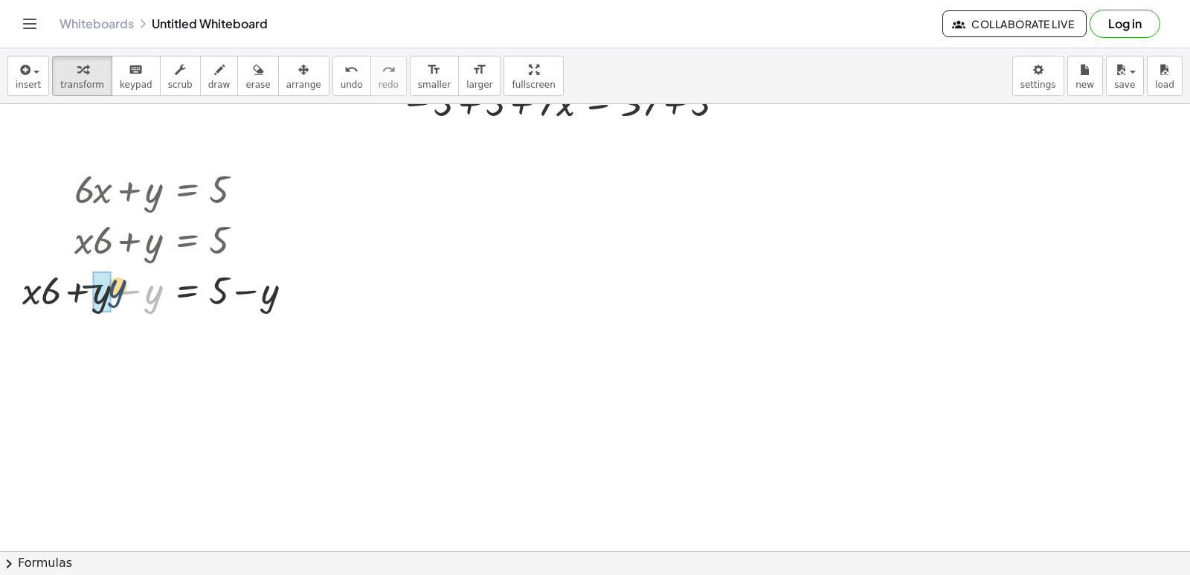
drag, startPoint x: 148, startPoint y: 294, endPoint x: 93, endPoint y: 288, distance: 55.3
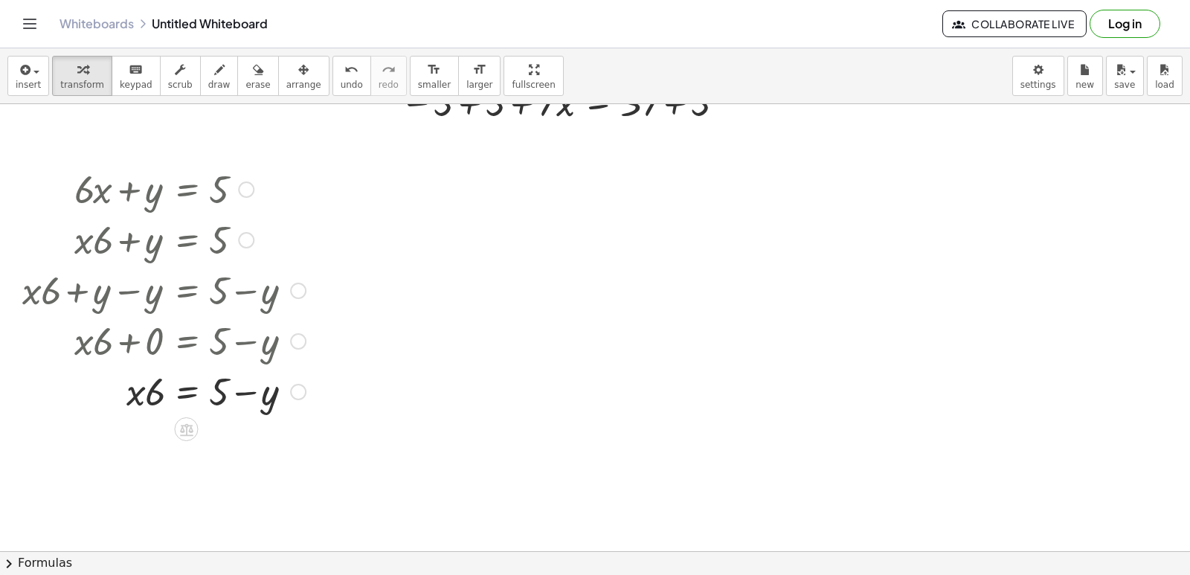
drag, startPoint x: 297, startPoint y: 346, endPoint x: 315, endPoint y: 454, distance: 109.3
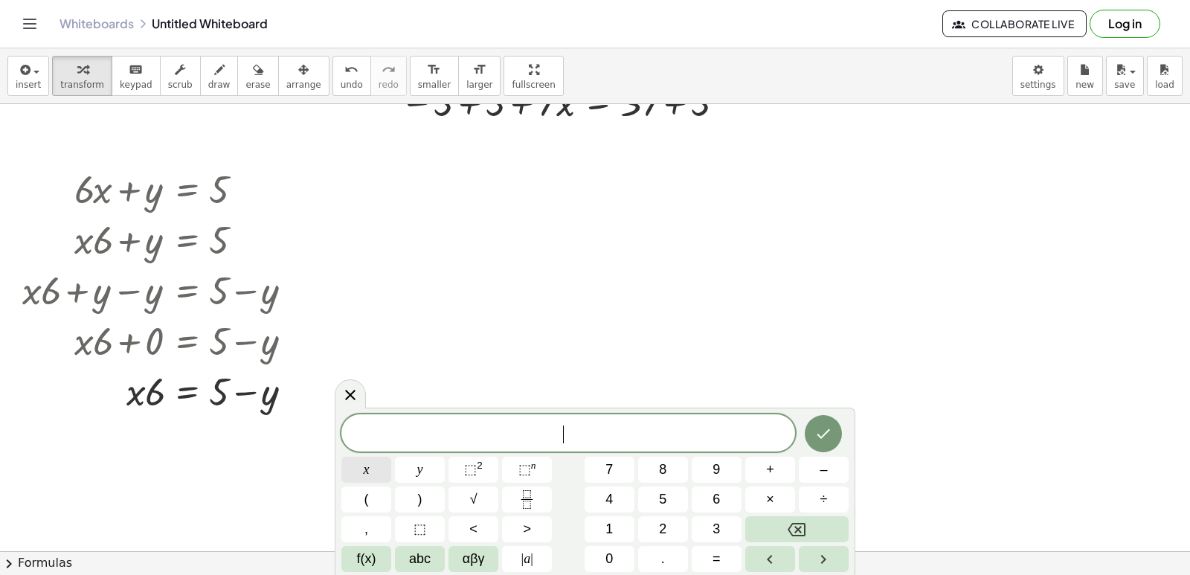
click at [364, 475] on span "x" at bounding box center [367, 470] width 6 height 20
click at [765, 467] on button "+" at bounding box center [770, 470] width 50 height 26
click at [417, 469] on span "y" at bounding box center [420, 470] width 6 height 20
click at [715, 553] on span "=" at bounding box center [716, 559] width 8 height 20
click at [721, 563] on button "=" at bounding box center [716, 559] width 50 height 26
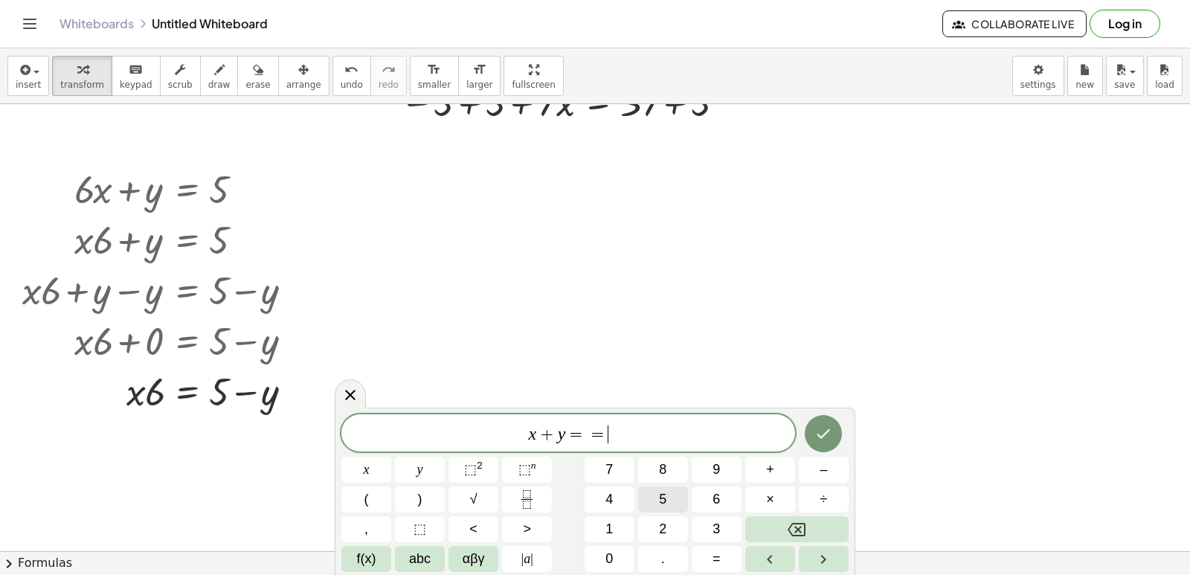
click at [672, 497] on button "5" at bounding box center [663, 499] width 50 height 26
click at [764, 525] on button "Backspace" at bounding box center [796, 529] width 103 height 26
click at [745, 529] on button "Backspace" at bounding box center [796, 529] width 103 height 26
click at [758, 532] on button "Backspace" at bounding box center [796, 529] width 103 height 26
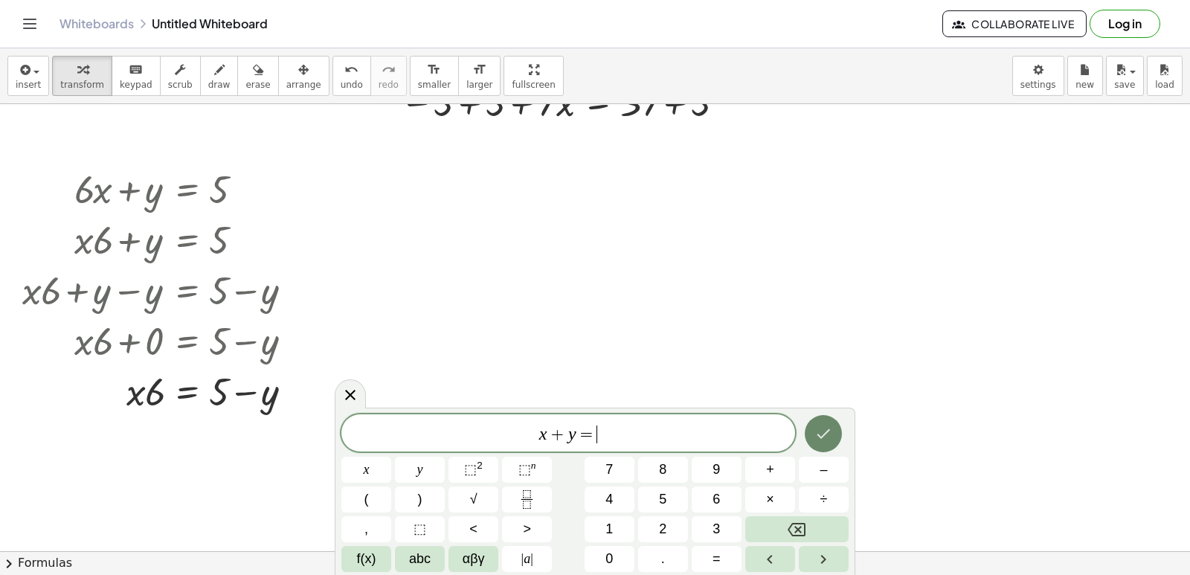
click at [758, 532] on button "Backspace" at bounding box center [796, 529] width 103 height 26
click at [620, 477] on button "7" at bounding box center [609, 470] width 50 height 26
click at [367, 479] on span "x" at bounding box center [367, 470] width 6 height 20
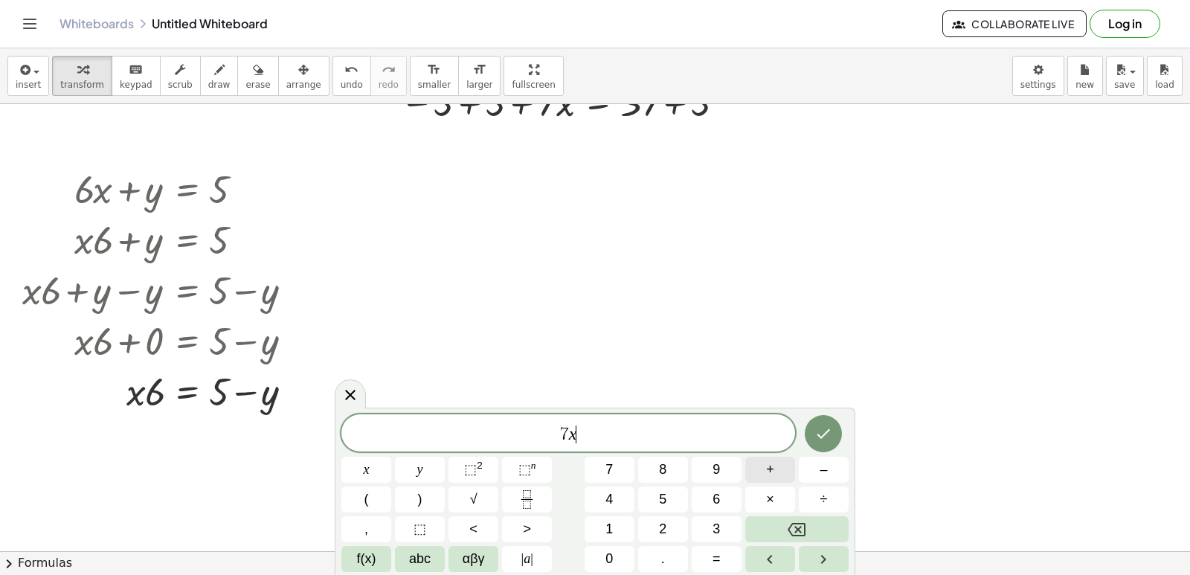
click at [747, 466] on button "+" at bounding box center [770, 470] width 50 height 26
click at [423, 476] on button "y" at bounding box center [420, 470] width 50 height 26
click at [709, 556] on button "=" at bounding box center [716, 559] width 50 height 26
click at [665, 497] on span "5" at bounding box center [662, 499] width 7 height 20
click at [834, 436] on button "Done" at bounding box center [823, 433] width 37 height 37
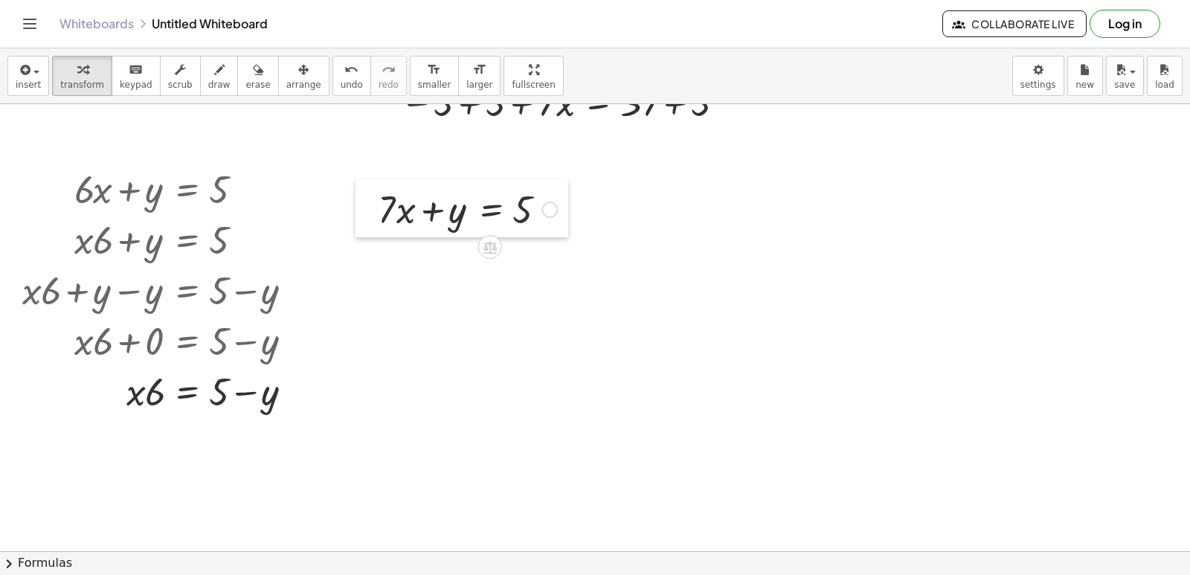
drag, startPoint x: 781, startPoint y: 422, endPoint x: 365, endPoint y: 193, distance: 474.6
click at [365, 193] on div at bounding box center [366, 208] width 22 height 58
drag, startPoint x: 378, startPoint y: 210, endPoint x: 564, endPoint y: 230, distance: 187.6
click at [564, 225] on div at bounding box center [467, 208] width 194 height 51
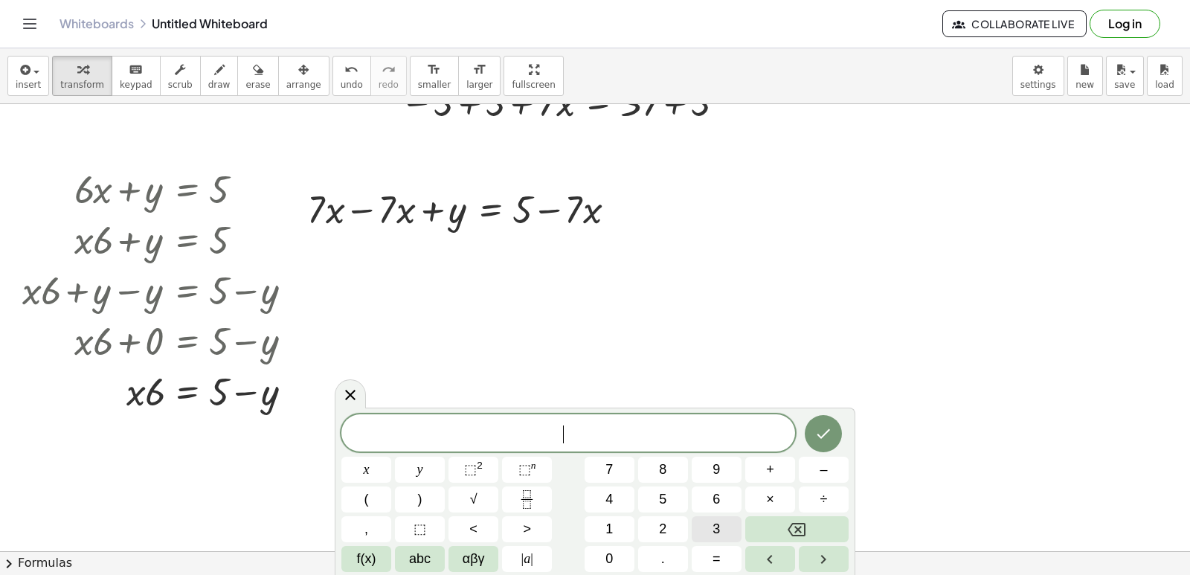
click at [699, 526] on button "3" at bounding box center [716, 529] width 50 height 26
click at [414, 477] on button "y" at bounding box center [420, 470] width 50 height 26
click at [839, 470] on button "–" at bounding box center [824, 470] width 50 height 26
click at [607, 538] on span "1" at bounding box center [608, 529] width 7 height 20
click at [649, 523] on button "2" at bounding box center [663, 529] width 50 height 26
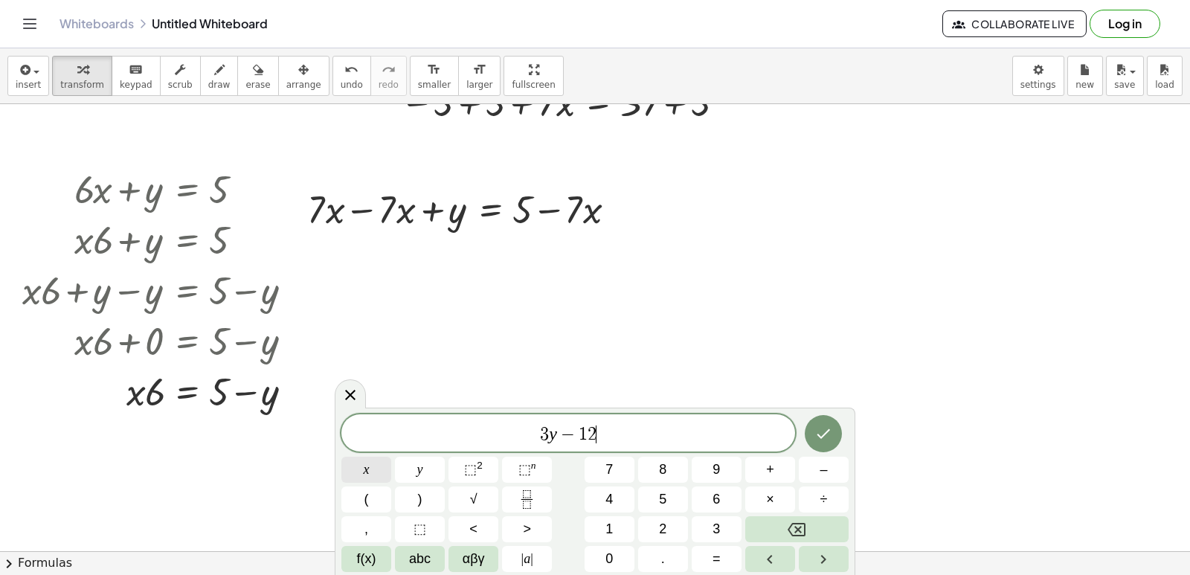
click at [358, 462] on button "x" at bounding box center [366, 470] width 50 height 26
click at [695, 558] on button "=" at bounding box center [716, 559] width 50 height 26
click at [604, 526] on button "1" at bounding box center [609, 529] width 50 height 26
click at [821, 529] on button "Backspace" at bounding box center [796, 529] width 103 height 26
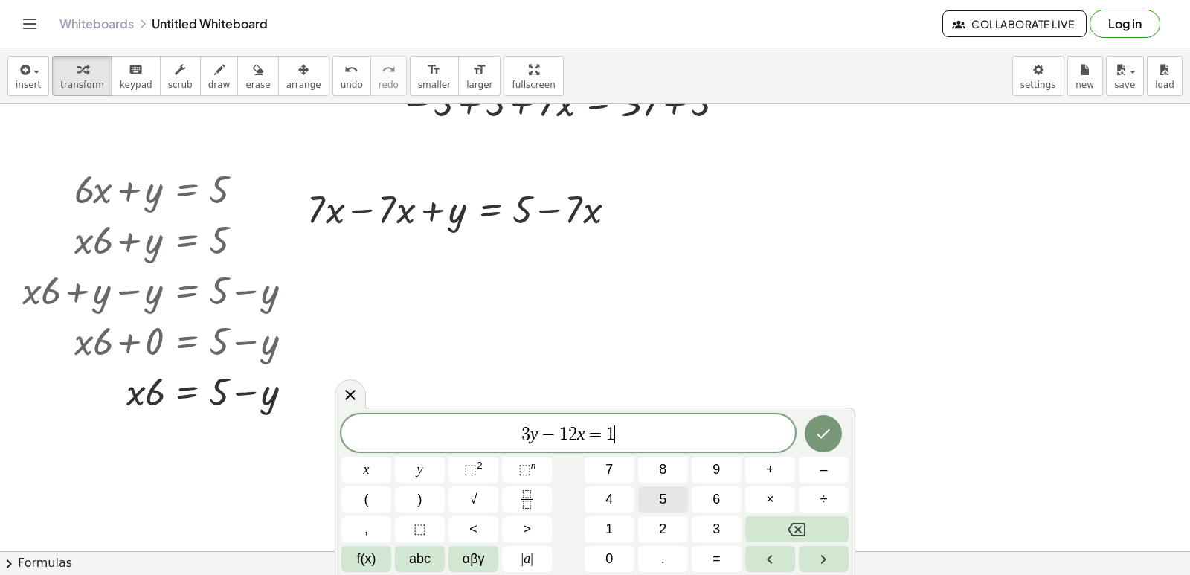
click at [671, 506] on button "5" at bounding box center [663, 499] width 50 height 26
click at [835, 436] on button "Done" at bounding box center [823, 433] width 37 height 37
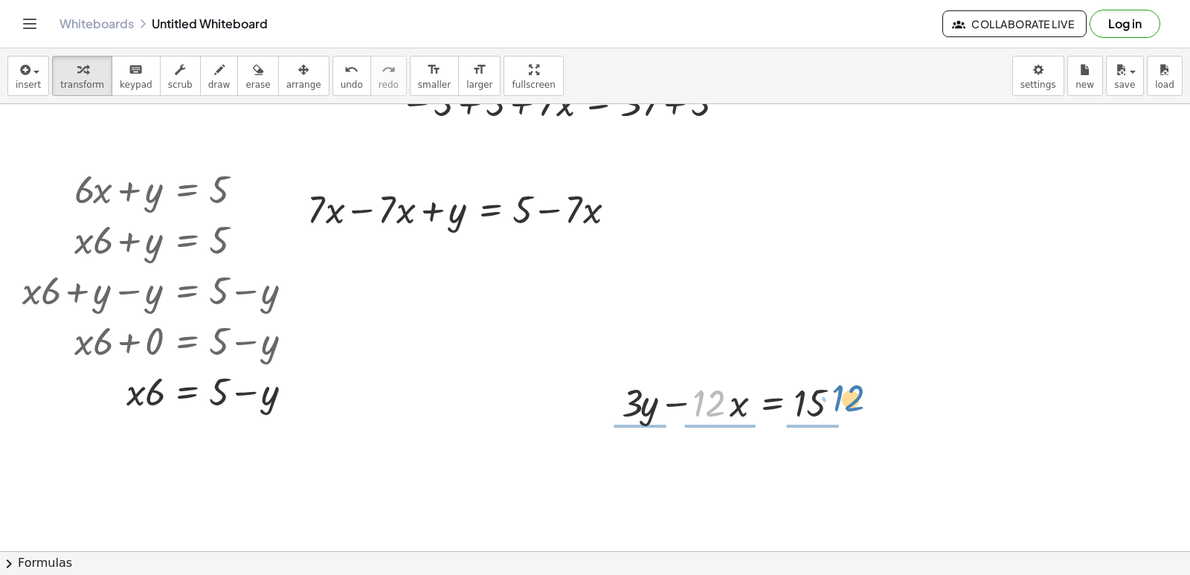
drag, startPoint x: 710, startPoint y: 409, endPoint x: 851, endPoint y: 404, distance: 140.6
click at [851, 404] on div at bounding box center [739, 401] width 250 height 51
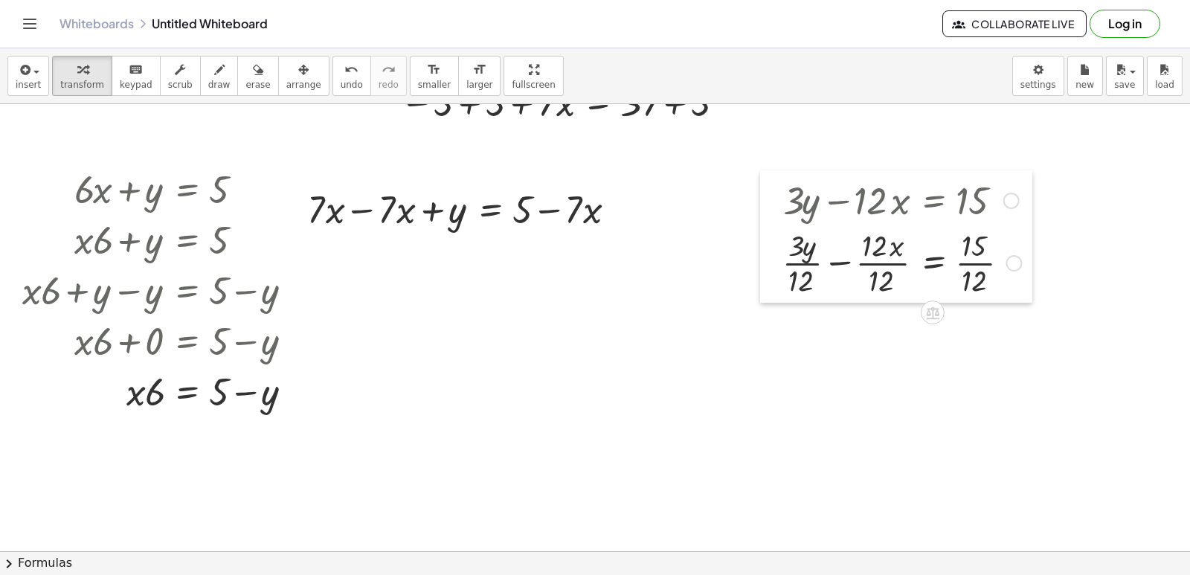
drag, startPoint x: 607, startPoint y: 388, endPoint x: 768, endPoint y: 186, distance: 258.7
click at [768, 186] on div at bounding box center [771, 236] width 22 height 132
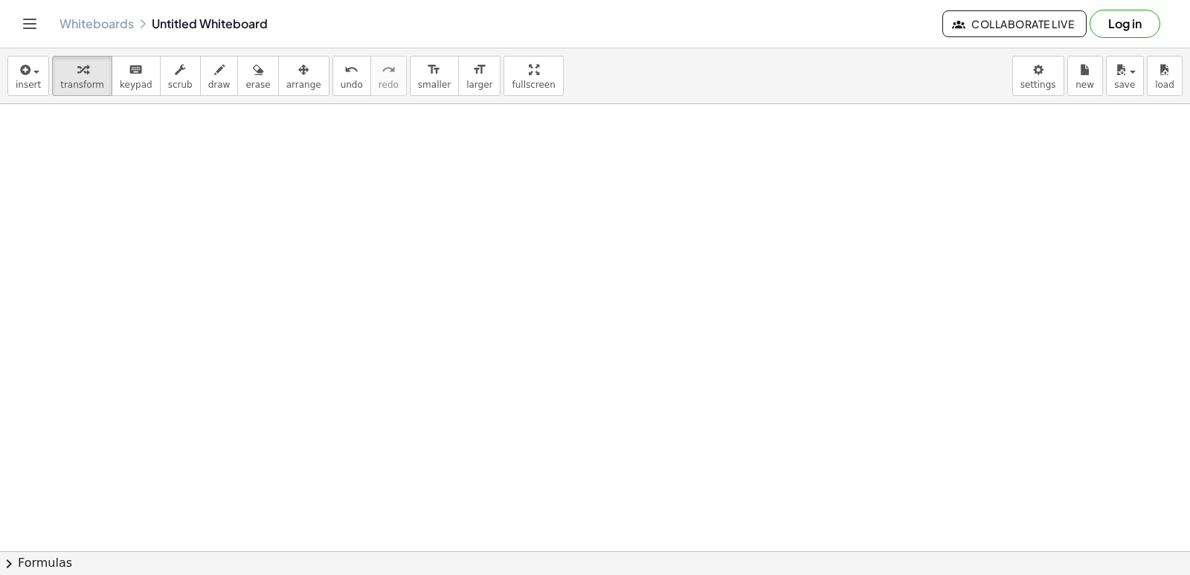
scroll to position [1712, 0]
click at [26, 573] on button "chevron_right Formulas" at bounding box center [595, 563] width 1190 height 24
